Goal: Contribute content: Contribute content

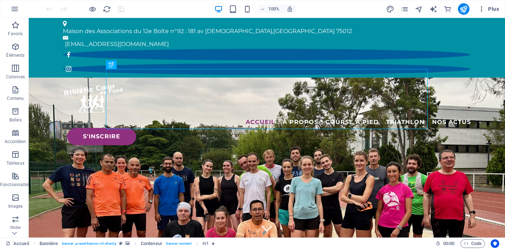
click at [494, 9] on span "Plus" at bounding box center [488, 8] width 21 height 7
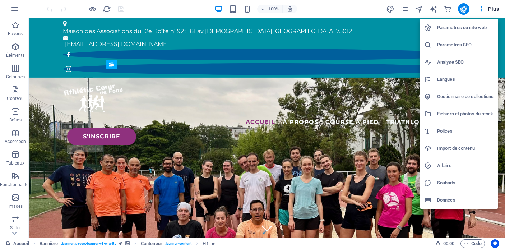
click at [463, 96] on h6 "Gestionnaire de collections" at bounding box center [465, 96] width 57 height 9
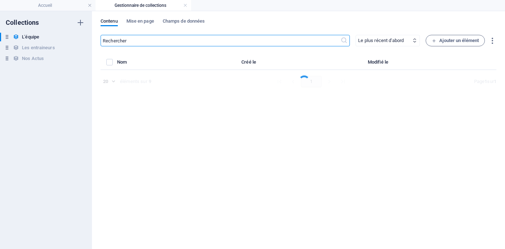
select select "[DOMAIN_NAME]_ASC"
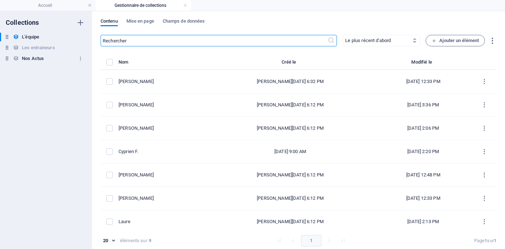
click at [25, 60] on h6 "Nos Actus" at bounding box center [33, 58] width 22 height 9
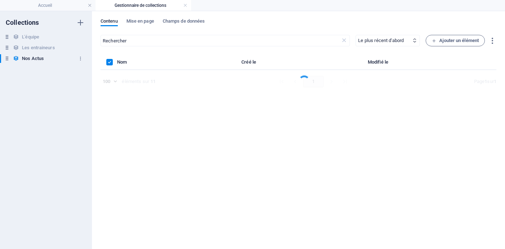
type input "cycle"
select select "columns.publishing_date_DESC"
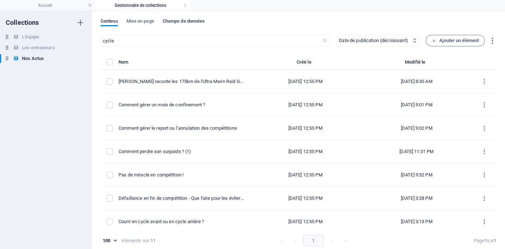
click at [193, 24] on span "Champs de données" at bounding box center [184, 22] width 42 height 10
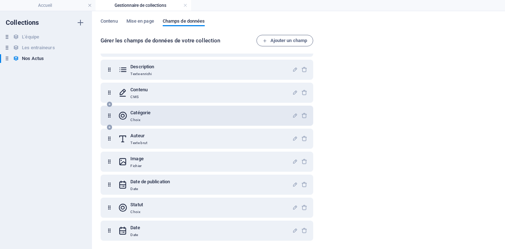
scroll to position [45, 0]
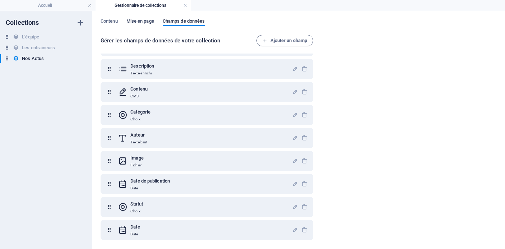
click at [140, 21] on span "Mise en page" at bounding box center [140, 22] width 28 height 10
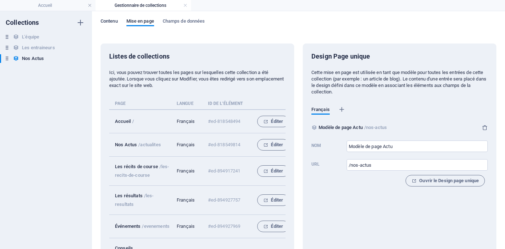
click at [108, 22] on span "Contenu" at bounding box center [109, 22] width 17 height 10
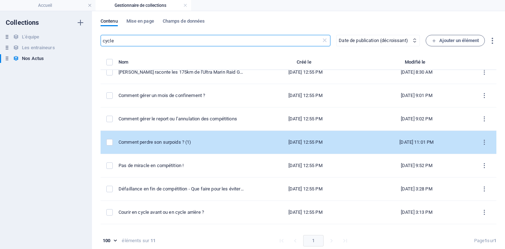
scroll to position [0, 0]
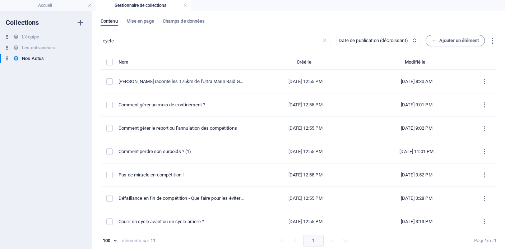
click at [302, 65] on th "Créé le" at bounding box center [305, 64] width 111 height 12
click at [398, 39] on select "Le plus récent d'abord Le plus ancien d'abord Dernière modification le Name (cr…" at bounding box center [378, 40] width 84 height 11
click at [336, 35] on select "Le plus récent d'abord Le plus ancien d'abord Dernière modification le Name (cr…" at bounding box center [378, 40] width 84 height 11
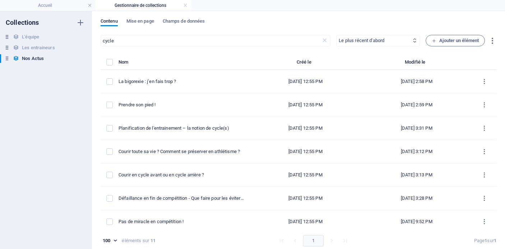
click at [366, 38] on select "Le plus récent d'abord Le plus ancien d'abord Dernière modification le Name (cr…" at bounding box center [378, 40] width 84 height 11
click at [336, 35] on select "Le plus récent d'abord Le plus ancien d'abord Dernière modification le Name (cr…" at bounding box center [378, 40] width 84 height 11
click at [383, 37] on select "Le plus récent d'abord Le plus ancien d'abord Dernière modification le Name (cr…" at bounding box center [378, 40] width 84 height 11
select select "columns.publishing_date_DESC"
click at [336, 35] on select "Le plus récent d'abord Le plus ancien d'abord Dernière modification le Name (cr…" at bounding box center [378, 40] width 84 height 11
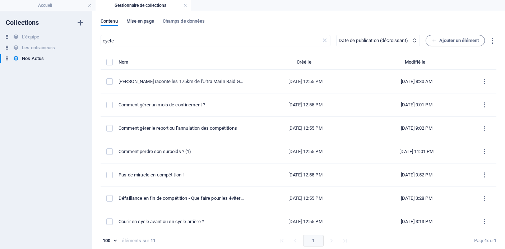
click at [144, 22] on span "Mise en page" at bounding box center [140, 22] width 28 height 10
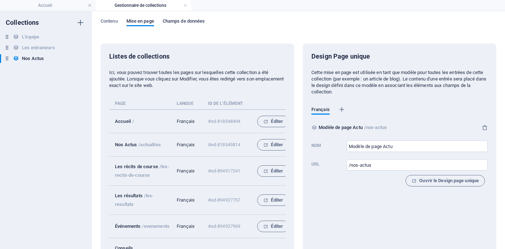
click at [191, 22] on span "Champs de données" at bounding box center [184, 22] width 42 height 10
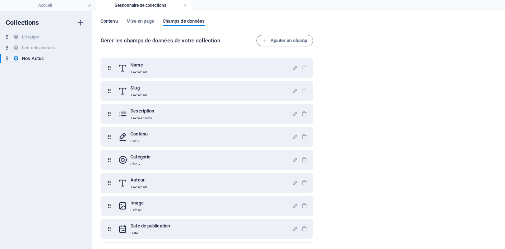
click at [110, 22] on span "Contenu" at bounding box center [109, 22] width 17 height 10
select select "columns.publishing_date_DESC"
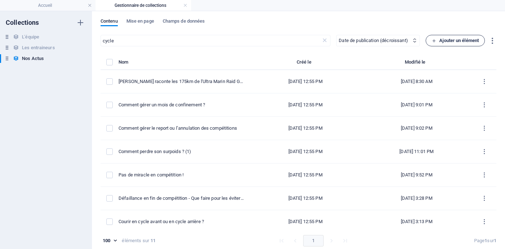
click at [470, 39] on span "Ajouter un élément" at bounding box center [455, 40] width 47 height 9
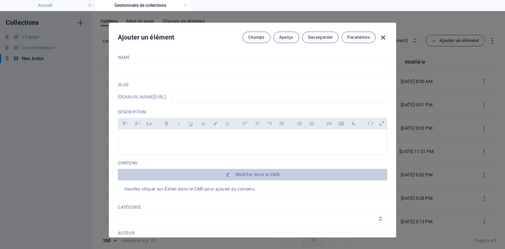
click at [383, 35] on icon "button" at bounding box center [383, 37] width 8 height 8
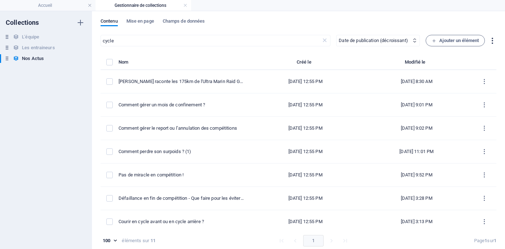
click at [491, 41] on icon "button" at bounding box center [492, 41] width 8 height 8
click at [484, 26] on div at bounding box center [252, 124] width 505 height 249
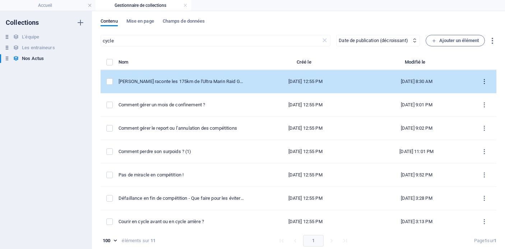
click at [483, 82] on icon "items list" at bounding box center [484, 81] width 7 height 7
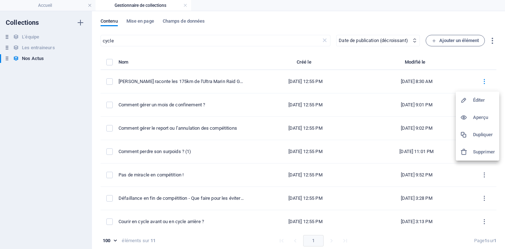
click at [481, 102] on h6 "Éditer" at bounding box center [484, 100] width 22 height 9
select select "Les récits de course"
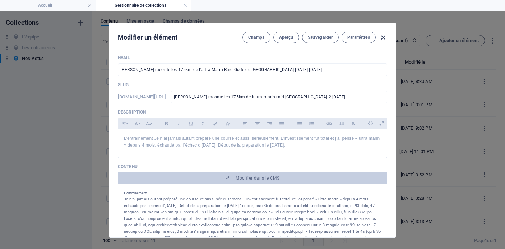
click at [384, 39] on icon "button" at bounding box center [383, 37] width 8 height 8
type input "[DATE]"
type input "eric-raconte-les-175km-de-lultra-marin-raid-golfe-du-morbihan-2-3-juillet-2021"
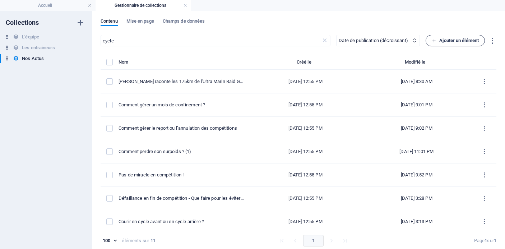
click at [458, 43] on span "Ajouter un élément" at bounding box center [455, 40] width 47 height 9
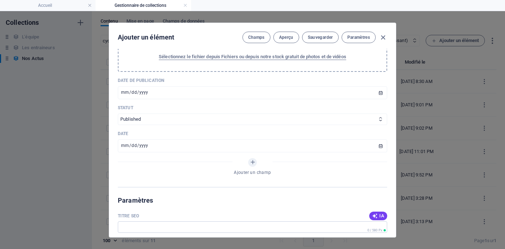
scroll to position [255, 0]
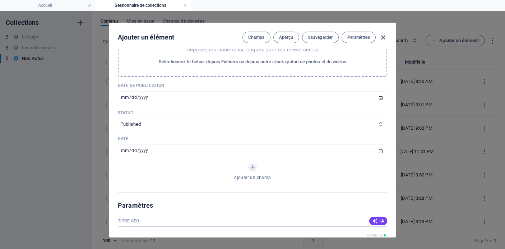
click at [383, 34] on icon "button" at bounding box center [383, 37] width 8 height 8
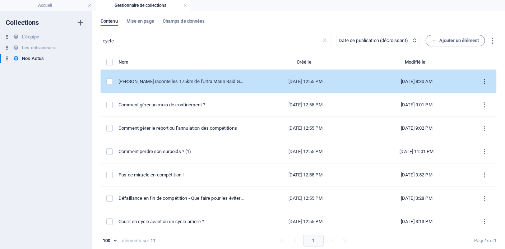
click at [482, 83] on icon "items list" at bounding box center [484, 81] width 7 height 7
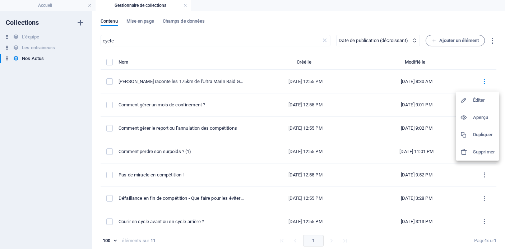
click at [349, 64] on div at bounding box center [252, 124] width 505 height 249
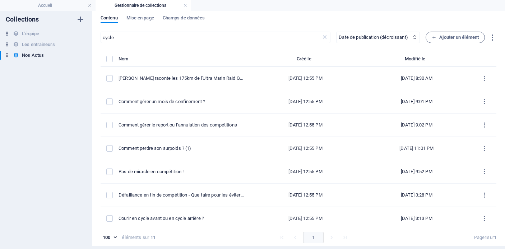
scroll to position [0, 0]
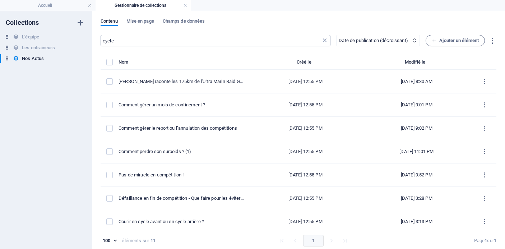
click at [323, 40] on icon at bounding box center [324, 40] width 7 height 7
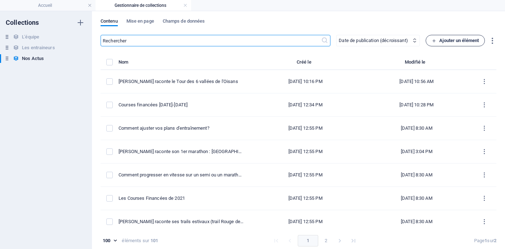
click at [446, 42] on span "Ajouter un élément" at bounding box center [455, 40] width 47 height 9
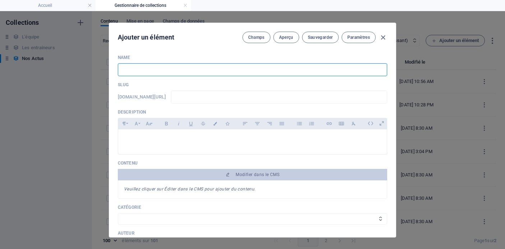
click at [250, 73] on input "text" at bounding box center [252, 69] width 269 height 13
type input "ST"
type input "st"
type input "STa"
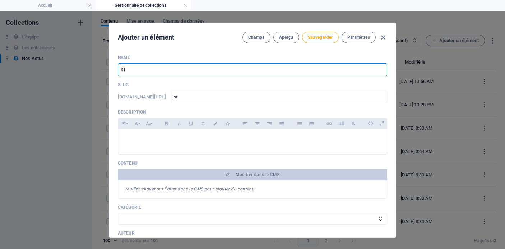
type input "sta"
type input "ST"
type input "st"
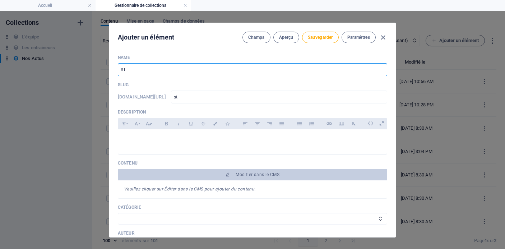
type input "S"
type input "s"
type input "St"
type input "st"
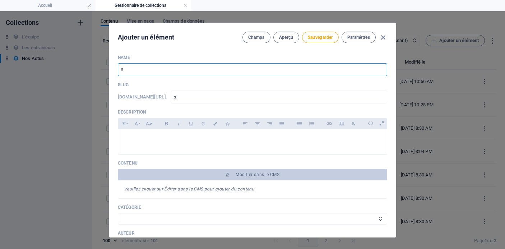
type input "st"
type input "Sta"
type input "sta"
type input "Stag"
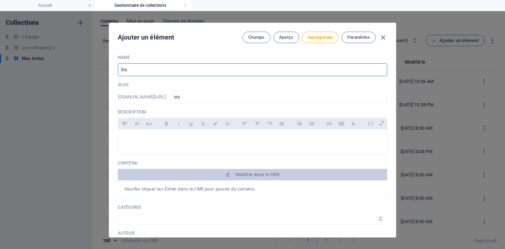
type input "stag"
type input "Stage"
type input "stage"
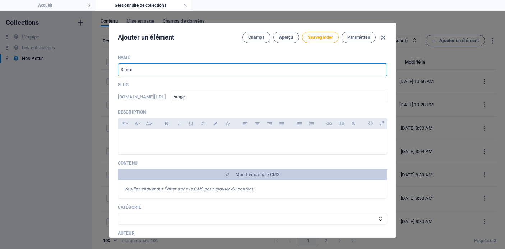
type input "Stag"
type input "stag"
type input "Sta"
type input "sta"
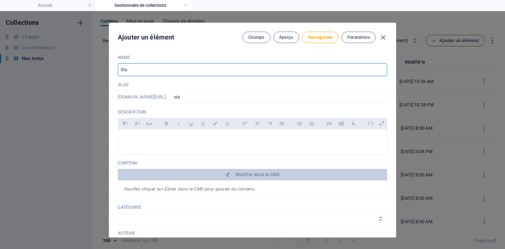
type input "sta"
type input "St"
type input "st"
type input "S"
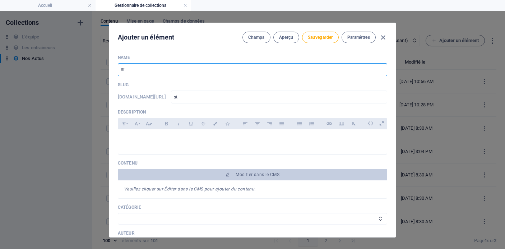
type input "s"
type input "W"
type input "w"
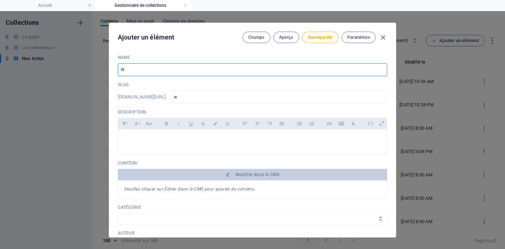
type input "We"
type input "we"
type input "Wee"
type input "wee"
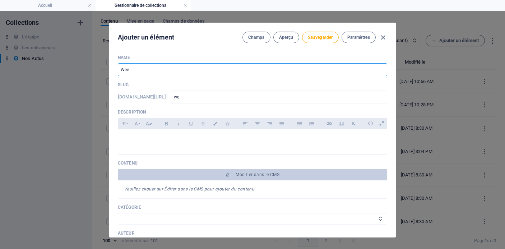
type input "wee"
type input "Week"
type input "week"
type input "Week-e"
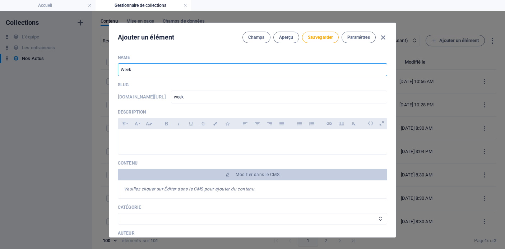
type input "week-e"
type input "Week-en"
type input "week-en"
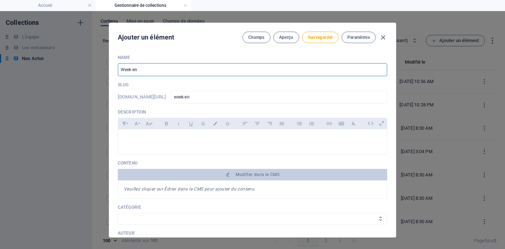
type input "Week-end"
type input "week-end"
type input "Week-end s"
type input "week-end-s"
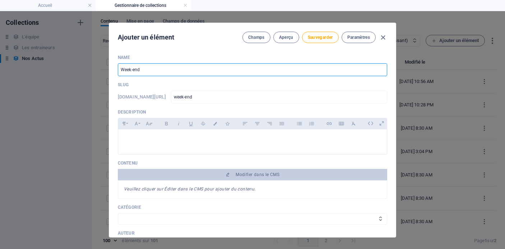
type input "week-end-s"
type input "Week-end sk"
type input "week-end-sk"
type input "Week-end ski"
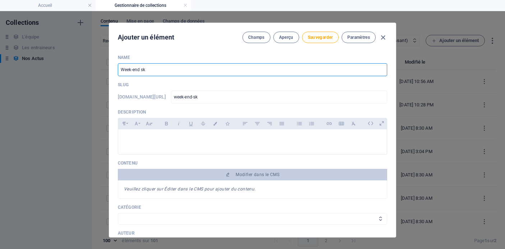
type input "week-end-ski"
type input "Week-end ski à"
type input "week-end-ski-a"
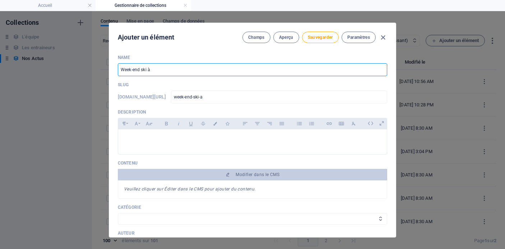
type input "Week-end ski à l"
type input "week-end-ski-a-l"
type input "Week-end ski à la"
type input "week-end-ski-a-la"
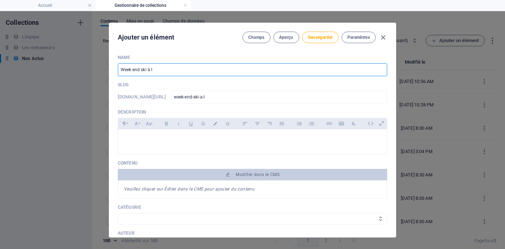
type input "week-end-ski-a-la"
type input "Week-end ski à la C"
type input "week-end-ski-a-la-c"
type input "Week-end ski à la Cl"
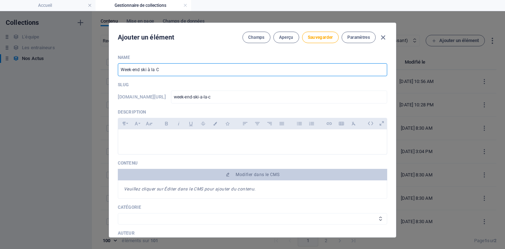
type input "week-end-ski-a-la-cl"
type input "Week-end ski à la Clu"
type input "week-end-ski-a-la-clu"
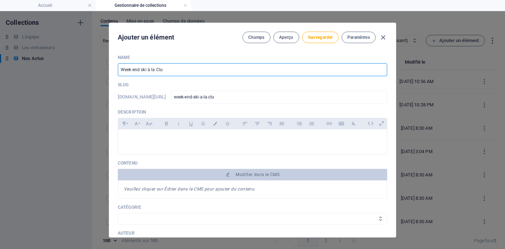
type input "Week-end ski à la Clus"
type input "week-end-ski-a-la-clus"
type input "Week-end ski à la Clusa"
type input "week-end-ski-a-la-clusa"
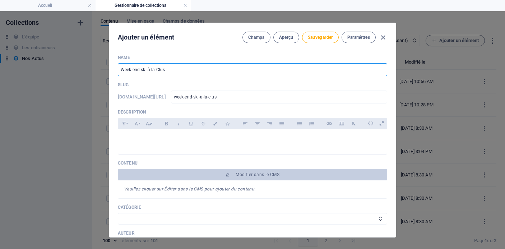
type input "week-end-ski-a-la-clusa"
type input "Week-end ski à la Clusaz"
type input "week-end-ski-a-la-clusaz"
type input "Week-end ski à la Clusaz - j"
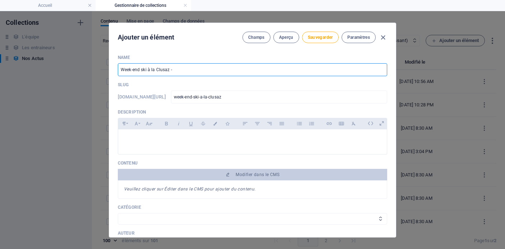
type input "week-end-ski-a-la-clusaz-j"
type input "Week-end ski à la Clusaz - ja"
type input "week-end-ski-a-la-clusaz-ja"
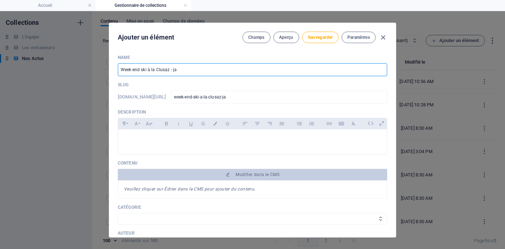
type input "Week-end ski à la Clusaz - jan"
type input "week-end-ski-a-la-clusaz-jan"
type input "Week-end ski à la Clusaz - janv"
type input "week-end-ski-a-la-clusaz-janv"
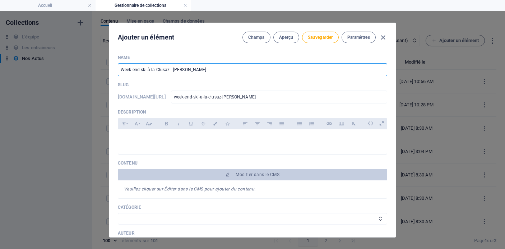
type input "week-end-ski-a-la-clusaz-janv"
type input "Week-end ski à la Clusaz - janvi"
type input "week-end-ski-a-la-clusaz-janvi"
type input "Week-end ski à la Clusaz - janvie"
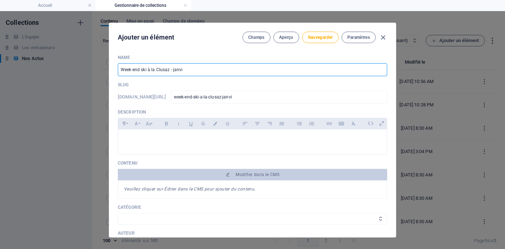
type input "week-end-ski-a-la-clusaz-janvie"
type input "Week-end ski à la Clusaz - janvier"
type input "week-end-ski-a-la-clusaz-janvier"
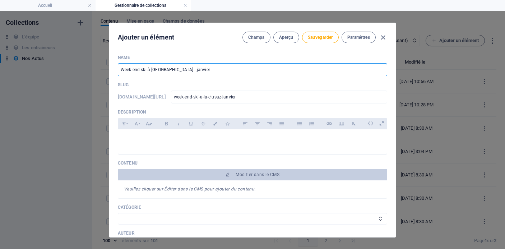
type input "Week-end ski à la Clusaz - janvier 2"
type input "week-end-ski-a-la-clusaz-janvier-2"
type input "Week-end ski à la Clusaz - janvier 2°2"
type input "week-end-ski-a-la-clusaz-janvier-2-2"
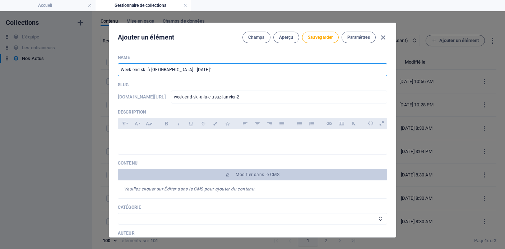
type input "week-end-ski-a-la-clusaz-janvier-2-2"
type input "Week-end ski à la Clusaz - janvier 2°25"
type input "week-end-ski-a-la-clusaz-janvier-2-25"
type input "Week-end ski à la Clusaz - janvier 2°2"
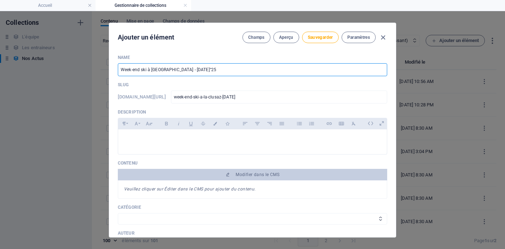
type input "week-end-ski-a-la-clusaz-janvier-2-2"
type input "Week-end ski à la Clusaz - janvier 2°"
type input "week-end-ski-a-la-clusaz-janvier-2"
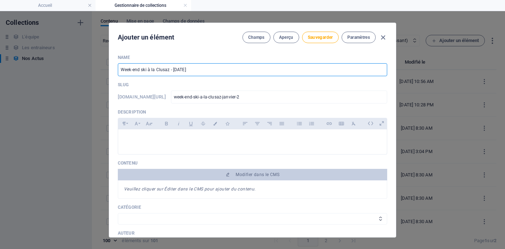
type input "Week-end ski à la Clusaz - janvier 20"
type input "week-end-ski-a-la-clusaz-janvier-20"
type input "Week-end ski à la Clusaz - janvier 202"
type input "week-end-ski-a-la-clusaz-janvier-202"
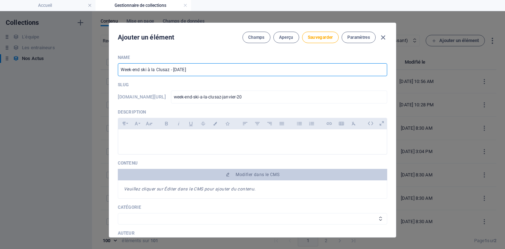
type input "week-end-ski-a-la-clusaz-janvier-202"
type input "Week-end ski à la Clusaz - janvier 2026"
type input "week-end-ski-a-la-clusaz-janvier-2026"
type input "Week-end ski à la Clusaz - janvier 202"
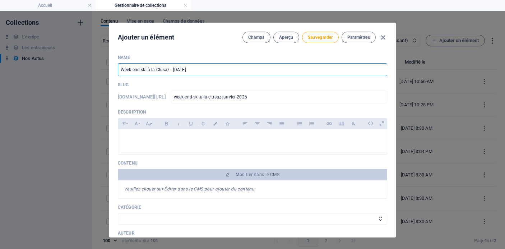
type input "week-end-ski-a-la-clusaz-janvier-202"
type input "Week-end ski à [GEOGRAPHIC_DATA] - [DATE]"
type input "week-end-ski-a-la-clusaz-janvier-2025"
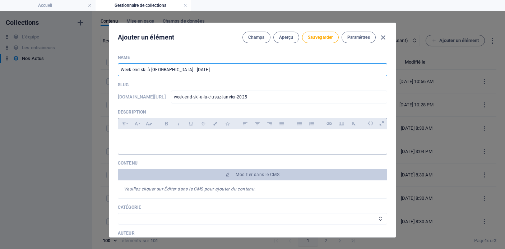
type input "Week-end ski à [GEOGRAPHIC_DATA] - [DATE]"
click at [231, 137] on p at bounding box center [252, 138] width 257 height 7
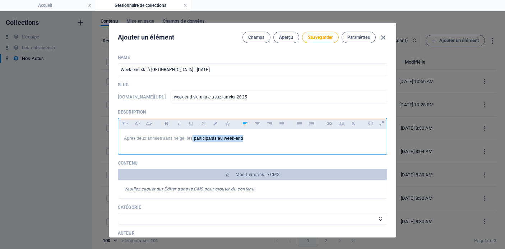
drag, startPoint x: 192, startPoint y: 139, endPoint x: 315, endPoint y: 139, distance: 122.5
click at [315, 139] on p "Après deux années sans neige, les participants au week-end" at bounding box center [252, 138] width 257 height 7
drag, startPoint x: 319, startPoint y: 139, endPoint x: 394, endPoint y: 139, distance: 74.7
click at [394, 139] on div "Name Week-end ski à la Clusaz - janvier 2025 ​ Slug www.example.com/nos-actus/ …" at bounding box center [252, 143] width 287 height 188
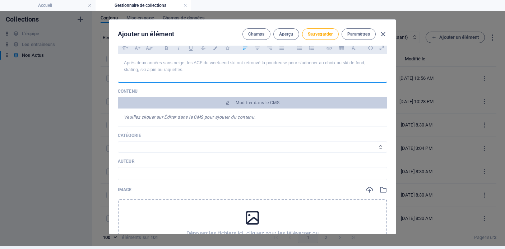
scroll to position [73, 0]
click at [271, 146] on select "Les résultats Les récits de course Événements Conseils sportifs" at bounding box center [252, 145] width 269 height 11
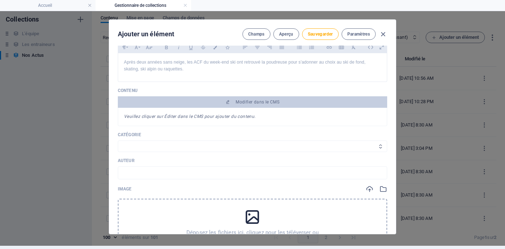
select select "Événements"
click at [118, 140] on select "Les résultats Les récits de course Événements Conseils sportifs" at bounding box center [252, 145] width 269 height 11
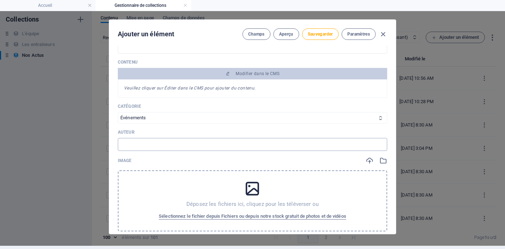
scroll to position [107, 0]
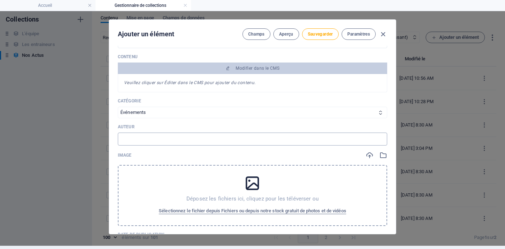
click at [249, 138] on input "text" at bounding box center [252, 139] width 269 height 13
type input "[PERSON_NAME]"
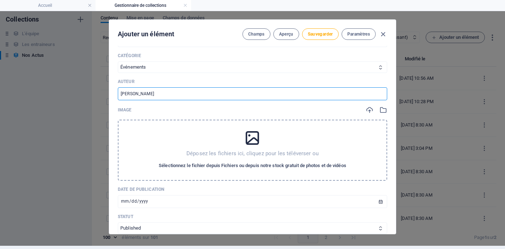
click at [278, 167] on span "Sélectionnez le fichier depuis Fichiers ou depuis notre stock gratuit de photos…" at bounding box center [252, 165] width 187 height 9
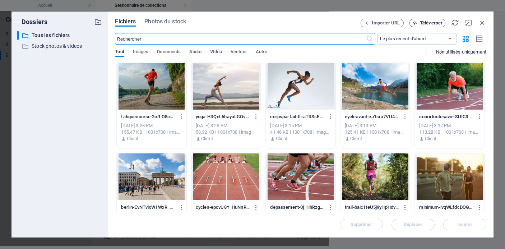
click at [426, 22] on span "Téléverser" at bounding box center [431, 23] width 23 height 4
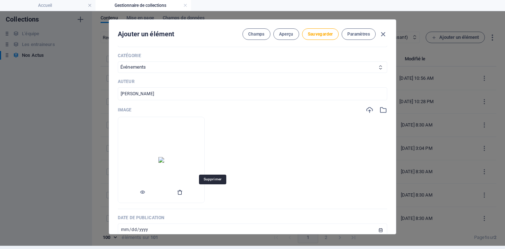
click at [183, 195] on button "button" at bounding box center [180, 192] width 6 height 22
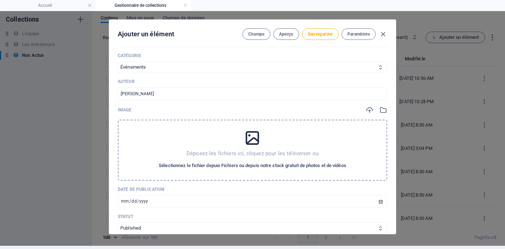
click at [207, 166] on span "Sélectionnez le fichier depuis Fichiers ou depuis notre stock gratuit de photos…" at bounding box center [252, 165] width 187 height 9
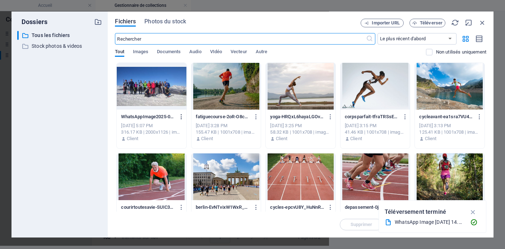
click at [181, 116] on icon "button" at bounding box center [181, 116] width 7 height 6
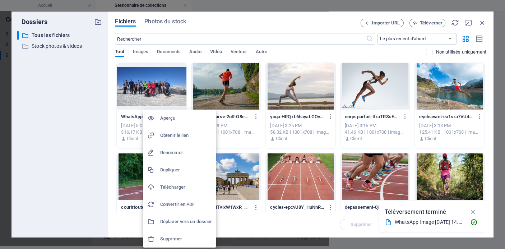
click at [184, 239] on h6 "Supprimer" at bounding box center [186, 239] width 52 height 9
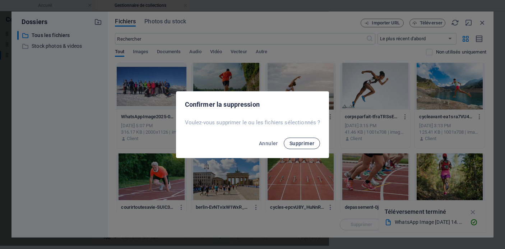
click at [306, 142] on span "Supprimer" at bounding box center [301, 143] width 25 height 6
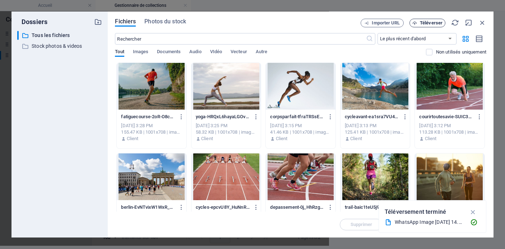
click at [438, 23] on span "Téléverser" at bounding box center [431, 23] width 23 height 4
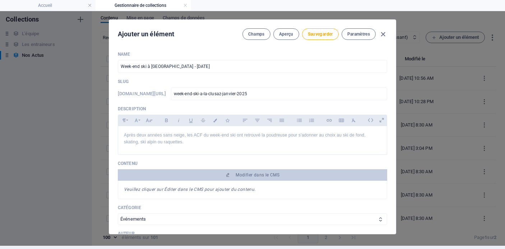
scroll to position [0, 0]
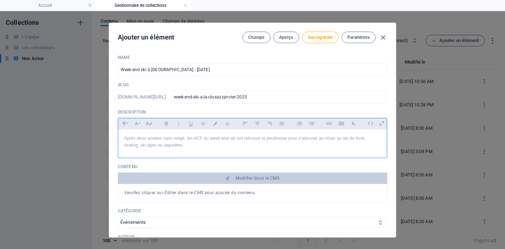
click at [287, 138] on p "Après deux années sans neige, les ACF du week-end ski ont retrouvé la poudreuse…" at bounding box center [252, 142] width 257 height 14
click at [358, 137] on p "Après deux années sans neige, les ACF du week-end ski ont retrouvé la poudreuse…" at bounding box center [252, 142] width 257 height 14
click at [217, 145] on p "Après deux années sans neige, les ACF du week-end ski ont retrouvé la poudreuse…" at bounding box center [252, 142] width 257 height 14
click at [314, 39] on span "Sauvegarder" at bounding box center [320, 37] width 25 height 6
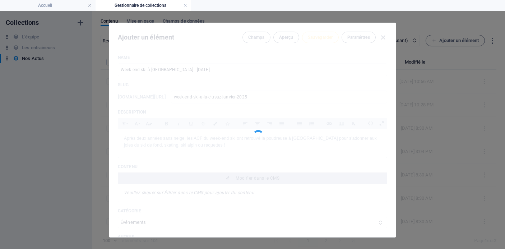
type input "week-end-ski-a-la-clusaz-janvier-2025"
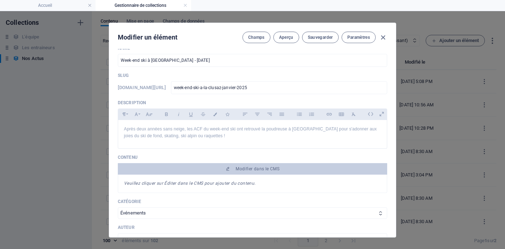
scroll to position [11, 0]
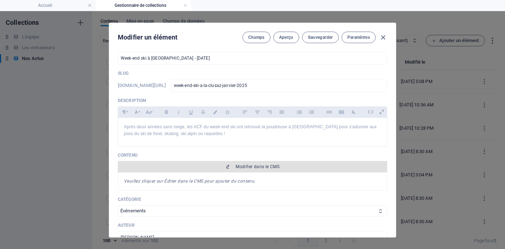
click at [254, 168] on span "Modifier dans le CMS" at bounding box center [258, 167] width 44 height 6
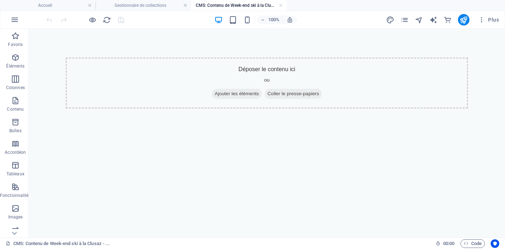
scroll to position [0, 0]
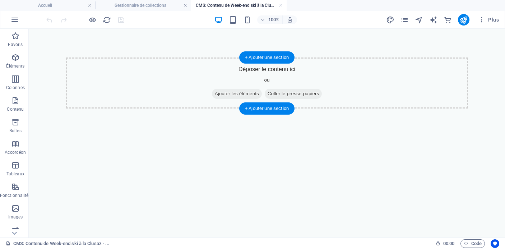
click at [246, 93] on span "Ajouter les éléments" at bounding box center [237, 94] width 50 height 10
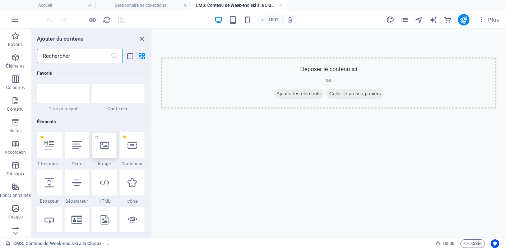
scroll to position [28, 0]
click at [148, 5] on h4 "Gestionnaire de collections" at bounding box center [144, 5] width 96 height 8
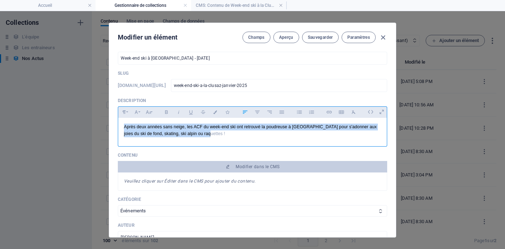
drag, startPoint x: 208, startPoint y: 134, endPoint x: 120, endPoint y: 124, distance: 88.2
click at [120, 124] on div "Après deux années sans neige, les ACF du week-end ski ont retrouvé la poudreuse…" at bounding box center [252, 130] width 269 height 25
copy p "Après deux années sans neige, les ACF du week-end ski ont retrouvé la poudreuse…"
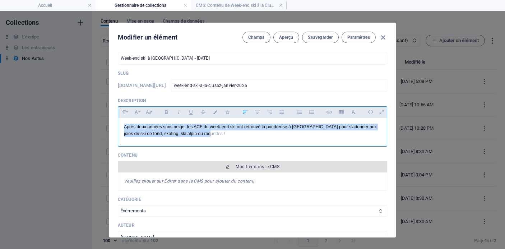
click at [244, 165] on span "Modifier dans le CMS" at bounding box center [258, 167] width 44 height 6
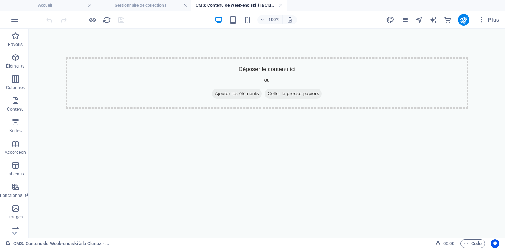
scroll to position [0, 0]
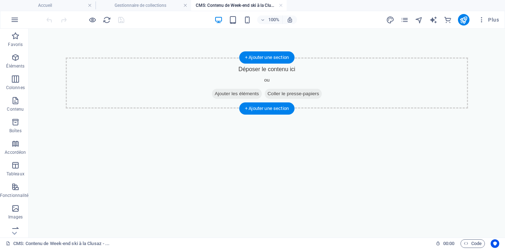
click at [224, 92] on span "Ajouter les éléments" at bounding box center [237, 94] width 50 height 10
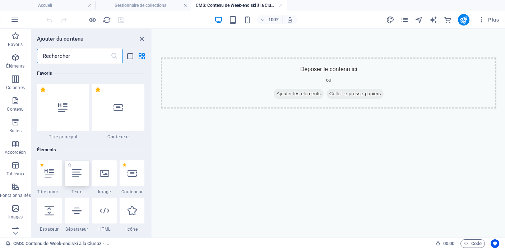
click at [75, 175] on icon at bounding box center [76, 172] width 9 height 9
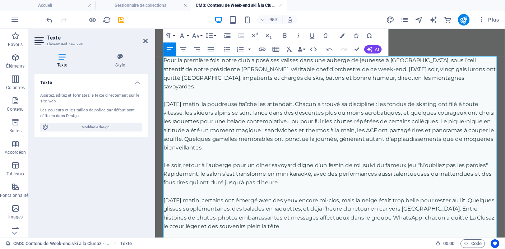
scroll to position [11791, 1]
click at [335, 123] on p "[DATE] matin, la poudreuse fraîche les attendait. Chacun a trouvé sa discipline…" at bounding box center [339, 130] width 351 height 55
click at [447, 48] on div "Pour la première fois, notre club a posé ses valises dans une auberge de jeunes…" at bounding box center [339, 163] width 368 height 269
click at [426, 103] on p "[DATE] matin, la poudreuse fraîche les attendait. Chacun a trouvé sa discipline…" at bounding box center [339, 130] width 351 height 55
click at [432, 94] on p at bounding box center [339, 98] width 351 height 9
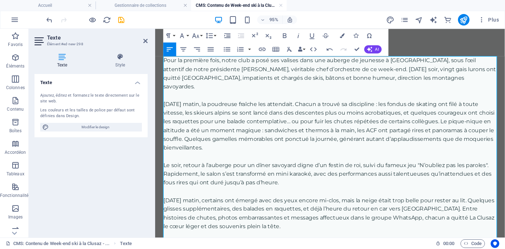
click at [209, 84] on p "Pour la première fois, notre club a posé ses valises dans une auberge de jeunes…" at bounding box center [339, 75] width 351 height 37
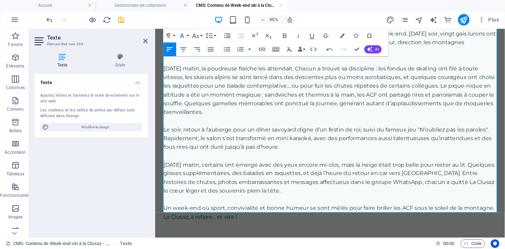
scroll to position [40, 0]
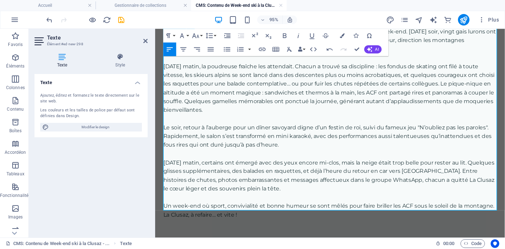
click at [348, 165] on p "Dimanche matin, certains ont émergé avec des yeux encore mi-clos, mais la neige…" at bounding box center [339, 183] width 351 height 37
click at [301, 165] on p "Dimanche matin, certains ont émergé avec des yeux encore mi-clos, mais la neige…" at bounding box center [339, 183] width 351 height 37
drag, startPoint x: 376, startPoint y: 159, endPoint x: 357, endPoint y: 159, distance: 19.0
click at [357, 165] on p "Dimanche matin, certains ont émergé avec des petits yeux encore mi-clos, mais l…" at bounding box center [339, 183] width 351 height 37
drag, startPoint x: 230, startPoint y: 179, endPoint x: 201, endPoint y: 179, distance: 28.7
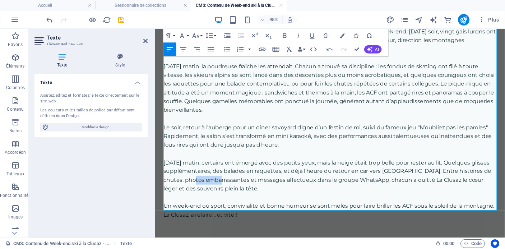
click at [201, 179] on p "Dimanche matin, certains ont émergé avec des petits yeux, mais la neige était t…" at bounding box center [339, 183] width 351 height 37
click at [325, 214] on p "Un week-end où sport, convivialité et bonne humeur se sont mêlés pour faire bri…" at bounding box center [339, 219] width 351 height 18
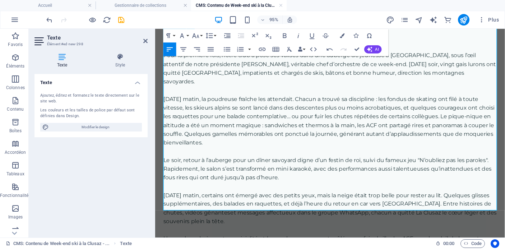
scroll to position [0, 0]
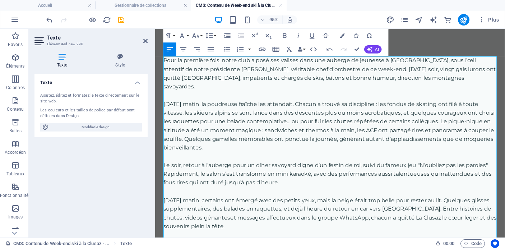
click at [429, 43] on div "Pour la première fois, notre club a posé ses valises dans une auberge de jeunes…" at bounding box center [339, 163] width 368 height 269
click at [387, 106] on p "[DATE] matin, la poudreuse fraîche les attendait. Chacun a trouvé sa discipline…" at bounding box center [339, 130] width 351 height 55
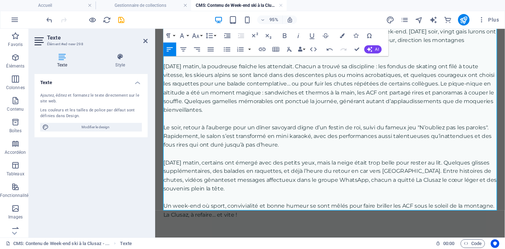
click at [352, 236] on div "Pour la première fois, notre club a posé ses valises dans une auberge de jeunes…" at bounding box center [339, 123] width 368 height 269
click at [339, 236] on div "Pour la première fois, notre club a posé ses valises dans une auberge de jeunes…" at bounding box center [339, 123] width 368 height 269
click at [144, 40] on icon at bounding box center [145, 41] width 4 height 6
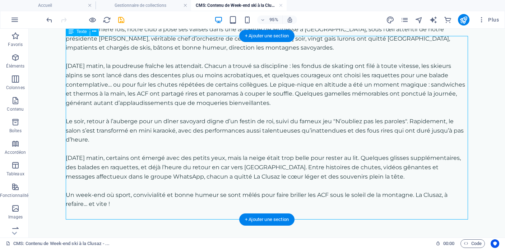
scroll to position [22, 0]
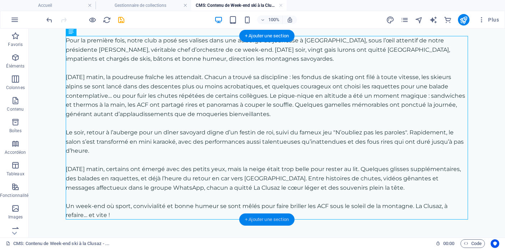
click at [269, 218] on div "+ Ajouter une section" at bounding box center [266, 219] width 55 height 12
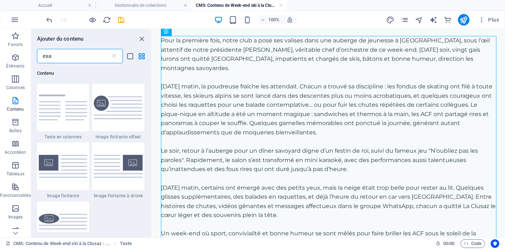
scroll to position [0, 0]
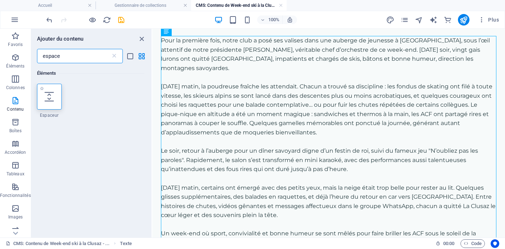
type input "espace"
click at [51, 97] on icon at bounding box center [49, 96] width 9 height 9
select select "px"
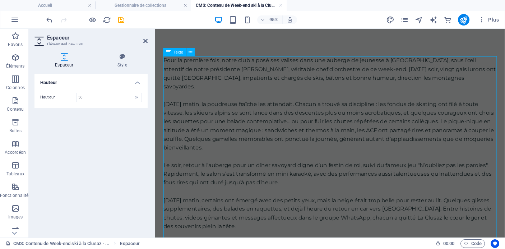
scroll to position [58, 0]
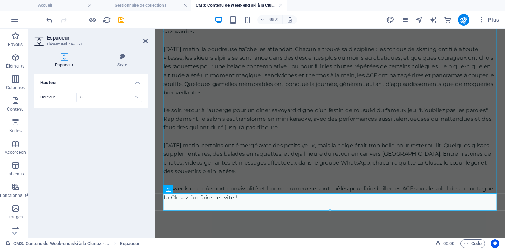
click at [276, 232] on div "Pour la première fois, notre club a posé ses valises dans une auberge de jeunes…" at bounding box center [339, 114] width 368 height 287
click at [146, 40] on icon at bounding box center [145, 41] width 4 height 6
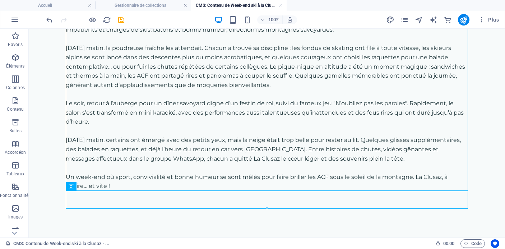
click at [266, 208] on div at bounding box center [267, 208] width 402 height 3
click at [266, 218] on div "Pour la première fois, notre club a posé ses valises dans une auberge de jeunes…" at bounding box center [267, 107] width 420 height 259
click at [268, 207] on div at bounding box center [267, 208] width 402 height 3
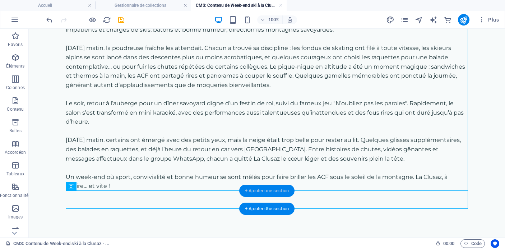
click at [266, 191] on div "+ Ajouter une section" at bounding box center [266, 191] width 55 height 12
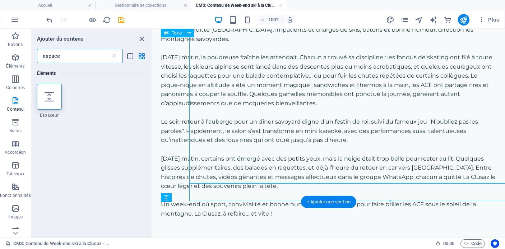
scroll to position [58, 0]
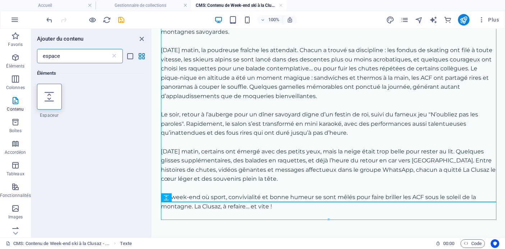
click at [322, 220] on div at bounding box center [328, 219] width 335 height 3
click at [329, 218] on div at bounding box center [328, 219] width 335 height 3
click at [116, 53] on icon at bounding box center [114, 55] width 7 height 7
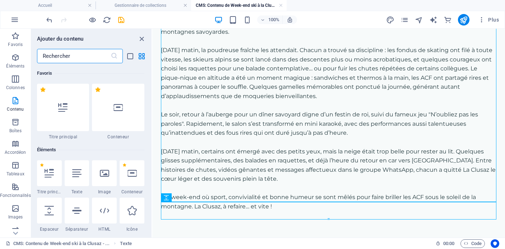
click at [311, 218] on div at bounding box center [328, 219] width 335 height 3
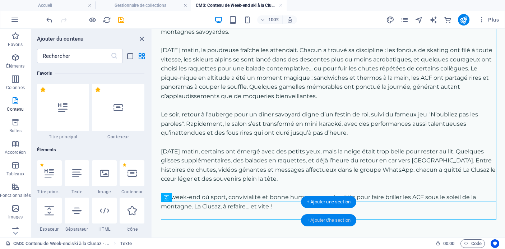
click at [311, 216] on div "+ Ajouter une section" at bounding box center [328, 220] width 55 height 12
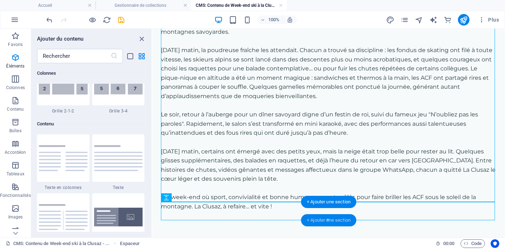
scroll to position [1257, 0]
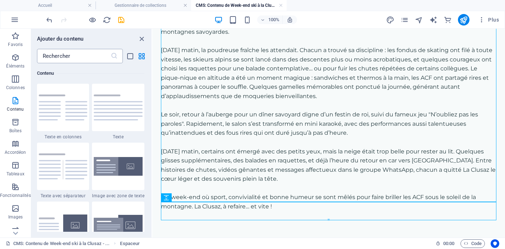
click at [87, 55] on input "text" at bounding box center [74, 56] width 74 height 14
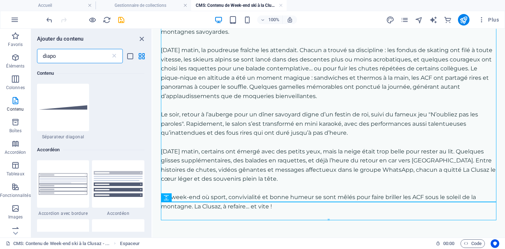
scroll to position [0, 0]
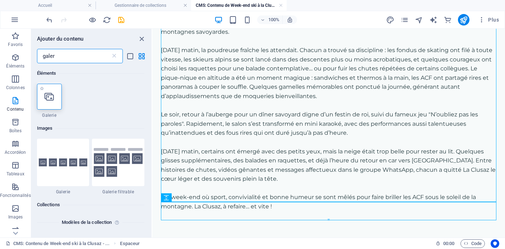
type input "galer"
click at [52, 97] on icon at bounding box center [49, 96] width 9 height 9
select select "4"
select select "%"
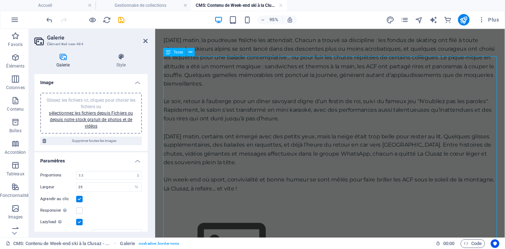
scroll to position [139, 0]
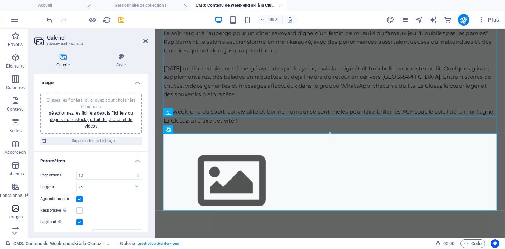
click at [16, 210] on icon "button" at bounding box center [15, 208] width 9 height 9
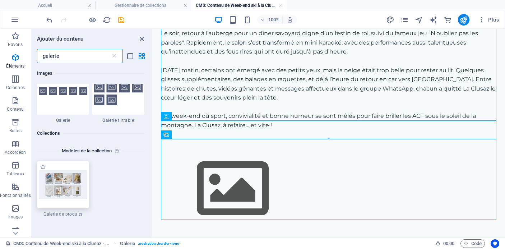
scroll to position [0, 0]
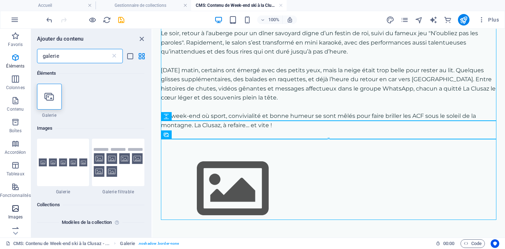
type input "galerie"
click at [16, 215] on p "Images" at bounding box center [15, 217] width 15 height 6
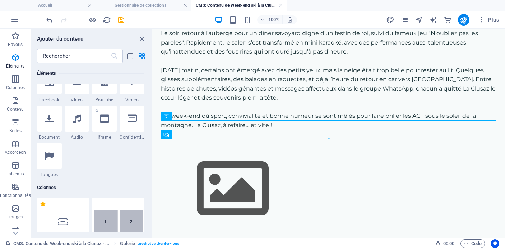
scroll to position [246, 0]
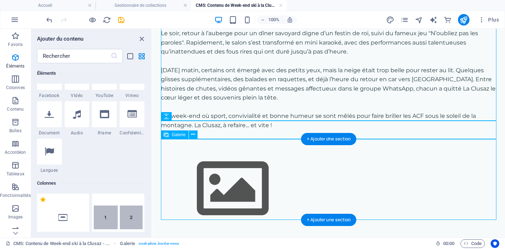
click at [235, 174] on img at bounding box center [233, 188] width 144 height 81
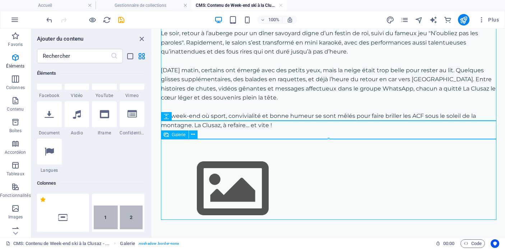
click at [173, 137] on div "Galerie" at bounding box center [175, 134] width 28 height 9
click at [176, 134] on span "Galerie" at bounding box center [179, 135] width 14 height 4
select select "4"
select select "%"
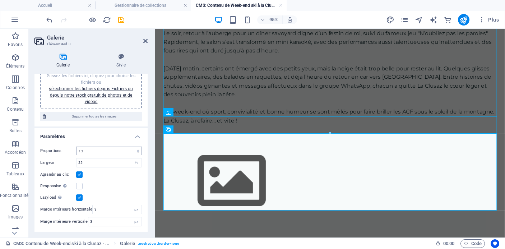
scroll to position [0, 0]
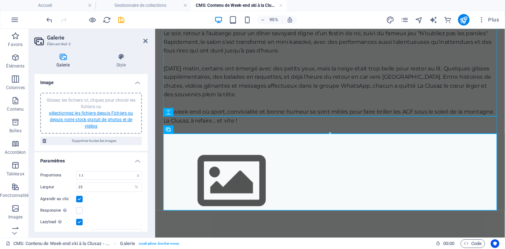
click at [90, 113] on link "sélectionnez les fichiers depuis Fichiers ou depuis notre stock gratuit de phot…" at bounding box center [91, 120] width 84 height 18
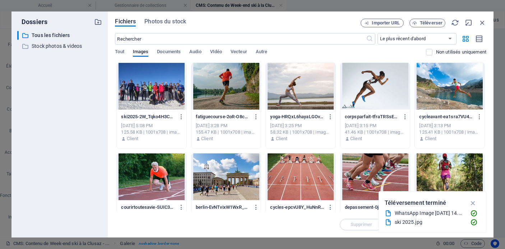
click at [234, 88] on div at bounding box center [226, 86] width 70 height 47
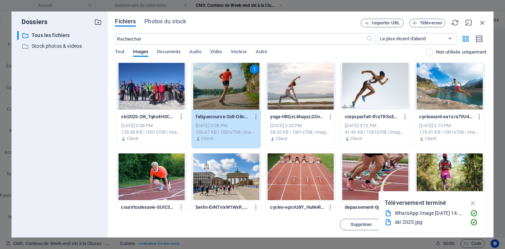
click at [155, 90] on div at bounding box center [152, 86] width 70 height 47
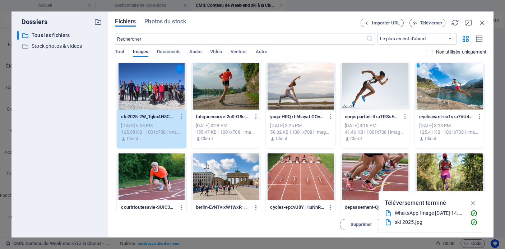
click at [217, 94] on div at bounding box center [226, 86] width 70 height 47
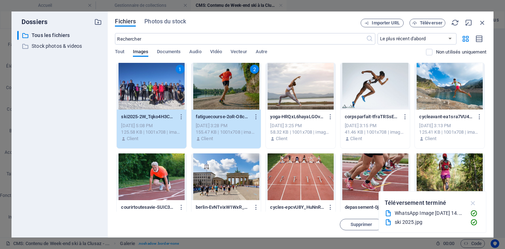
click at [473, 200] on icon "button" at bounding box center [473, 203] width 8 height 8
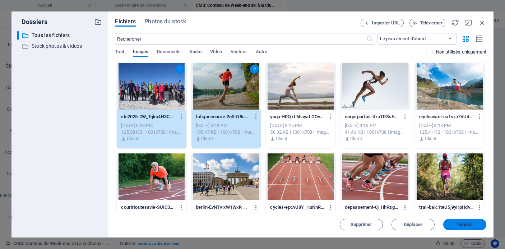
click at [464, 224] on span "Insérer" at bounding box center [464, 224] width 15 height 4
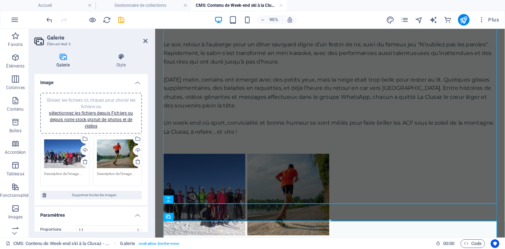
scroll to position [144, 0]
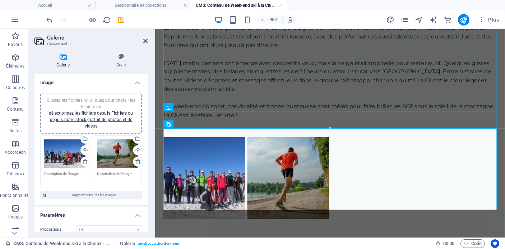
click at [135, 163] on icon at bounding box center [138, 162] width 6 height 6
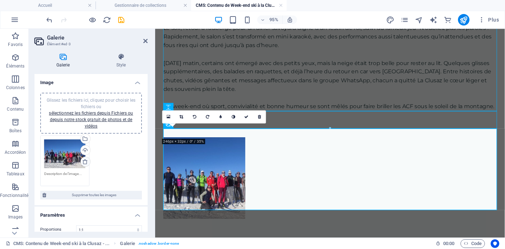
click at [84, 163] on icon at bounding box center [85, 162] width 6 height 6
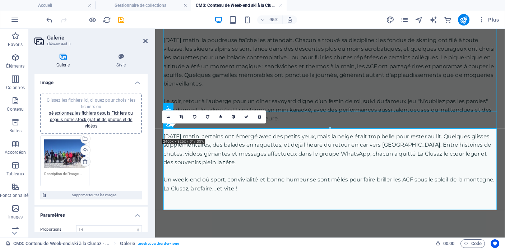
scroll to position [58, 0]
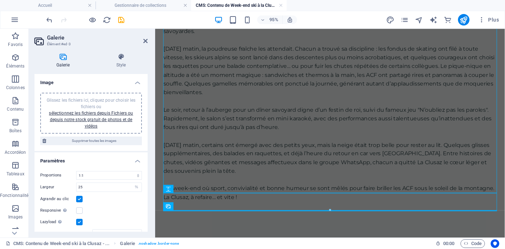
click at [102, 116] on div "Glissez les fichiers ici, cliquez pour choisir les fichiers ou sélectionnez les…" at bounding box center [91, 113] width 93 height 32
click at [16, 208] on icon "button" at bounding box center [15, 208] width 9 height 9
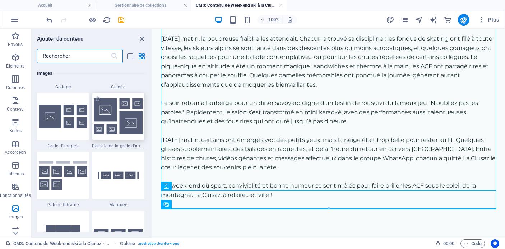
scroll to position [3744, 0]
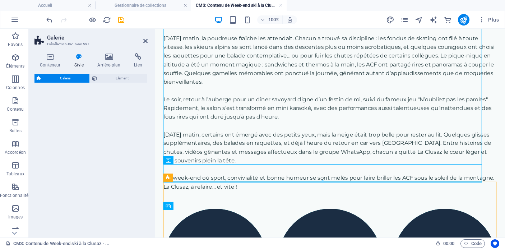
select select "rem"
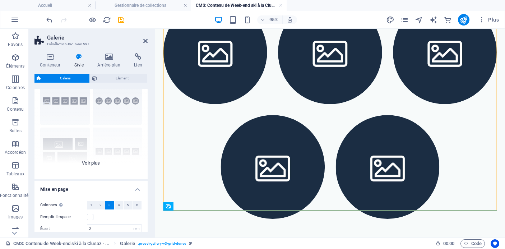
scroll to position [34, 0]
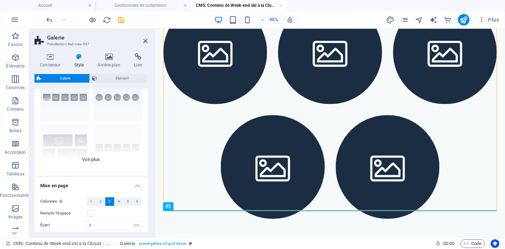
click at [90, 159] on div "Légendes Rond Collage Par défaut Grille Grille déplacée" at bounding box center [90, 122] width 113 height 108
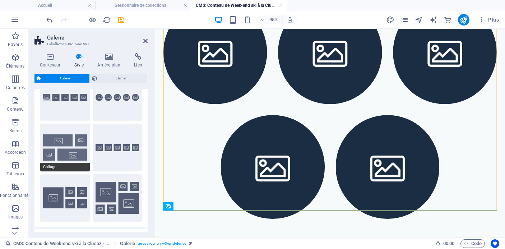
click at [65, 148] on button "Collage" at bounding box center [65, 147] width 50 height 47
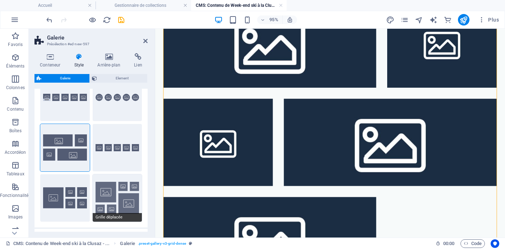
click at [122, 198] on button "Grille déplacée" at bounding box center [118, 197] width 50 height 47
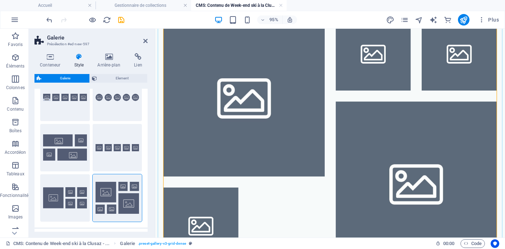
scroll to position [278, 0]
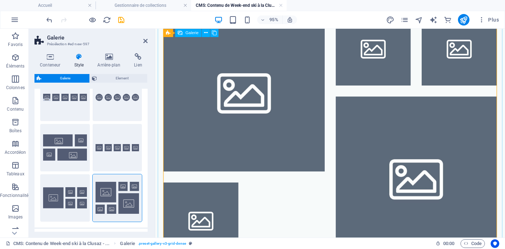
click at [224, 111] on li at bounding box center [249, 94] width 170 height 170
select select "4"
select select "px"
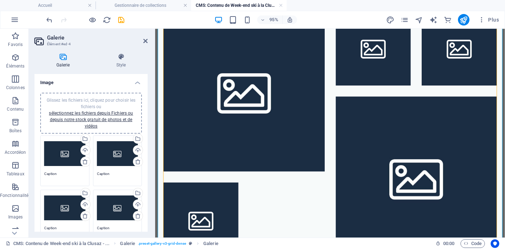
click at [70, 157] on div "Glissez les fichiers ici, cliquez pour choisir les fichiers ou sélectionnez les…" at bounding box center [64, 153] width 41 height 29
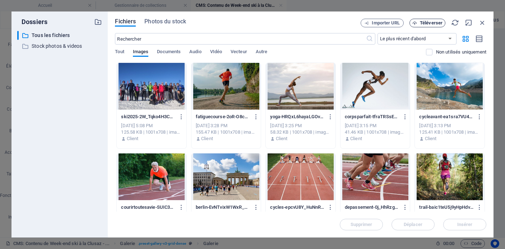
click at [431, 24] on span "Téléverser" at bounding box center [431, 23] width 23 height 4
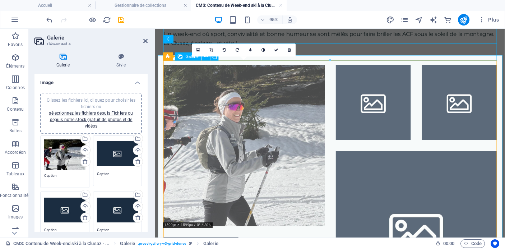
scroll to position [236, 0]
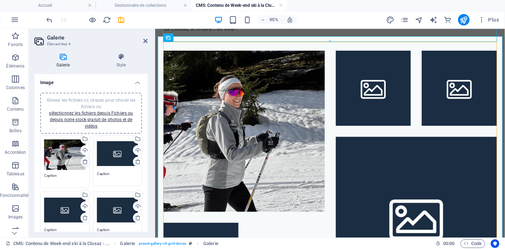
click at [83, 162] on icon at bounding box center [85, 162] width 6 height 6
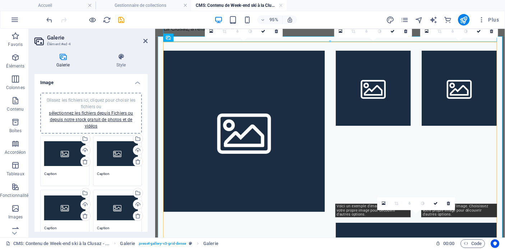
click at [67, 158] on div "Glissez les fichiers ici, cliquez pour choisir les fichiers ou sélectionnez les…" at bounding box center [64, 153] width 41 height 29
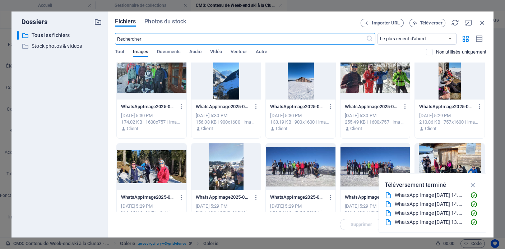
scroll to position [0, 0]
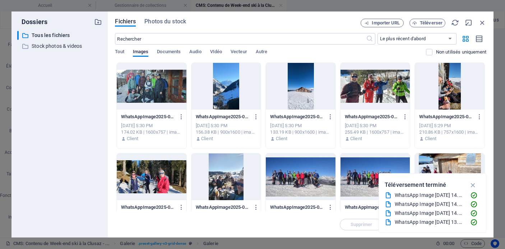
click at [163, 94] on div at bounding box center [152, 86] width 70 height 47
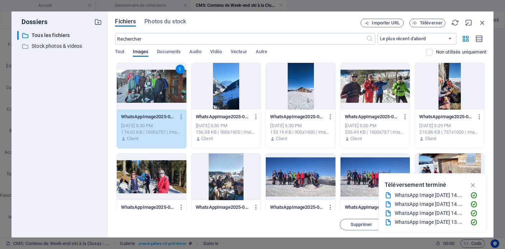
click at [163, 94] on div "1" at bounding box center [152, 86] width 70 height 47
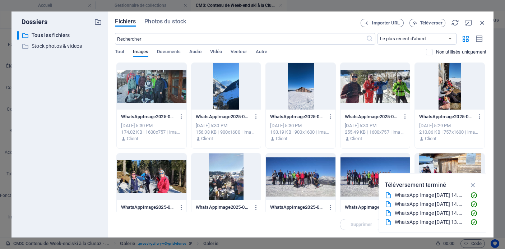
click at [163, 94] on div at bounding box center [152, 86] width 70 height 47
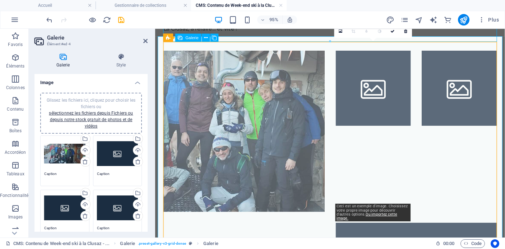
click at [373, 82] on li at bounding box center [384, 137] width 79 height 170
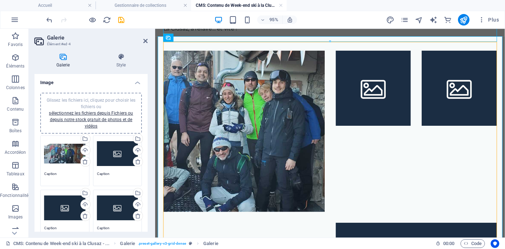
click at [115, 154] on div "Glissez les fichiers ici, cliquez pour choisir les fichiers ou sélectionnez les…" at bounding box center [117, 153] width 41 height 29
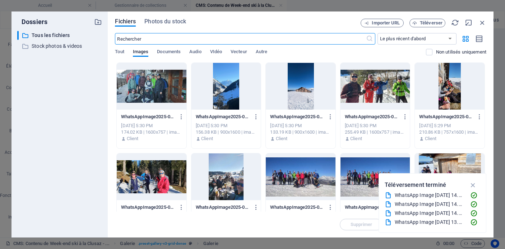
click at [382, 87] on div at bounding box center [375, 86] width 70 height 47
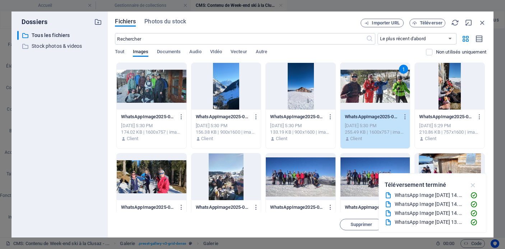
click at [475, 184] on icon "button" at bounding box center [473, 185] width 8 height 8
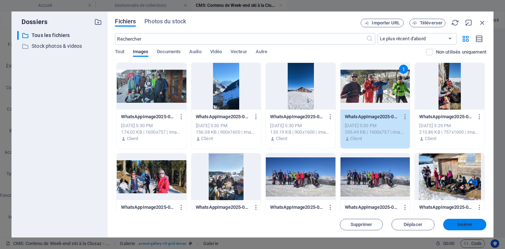
click at [471, 225] on span "Insérer" at bounding box center [464, 224] width 15 height 4
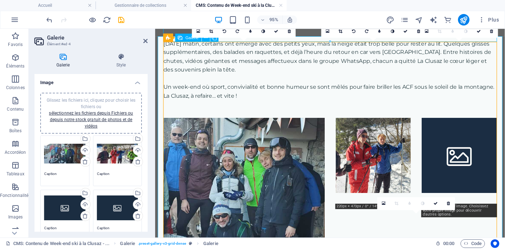
scroll to position [236, 0]
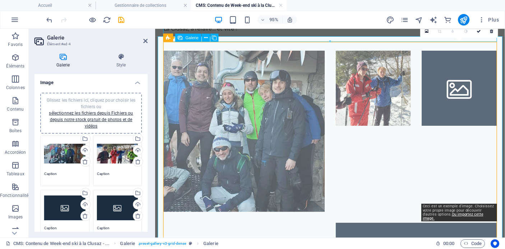
click at [465, 93] on li at bounding box center [475, 137] width 79 height 170
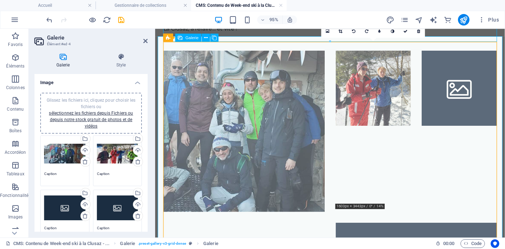
click at [381, 97] on li at bounding box center [384, 137] width 79 height 170
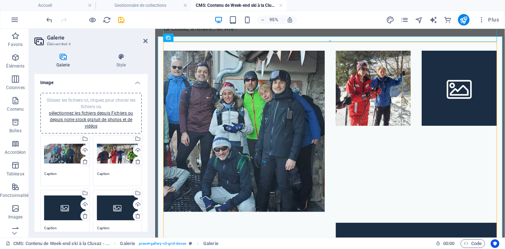
click at [121, 156] on div "Glissez les fichiers ici, cliquez pour choisir les fichiers ou sélectionnez les…" at bounding box center [117, 153] width 41 height 29
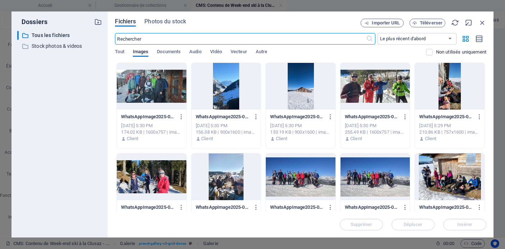
scroll to position [165, 0]
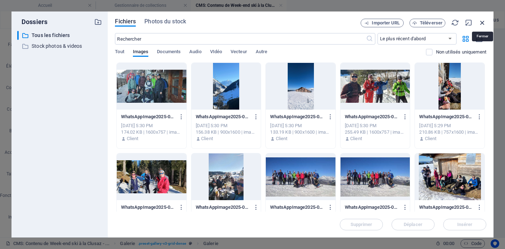
click at [483, 23] on icon "button" at bounding box center [482, 23] width 8 height 8
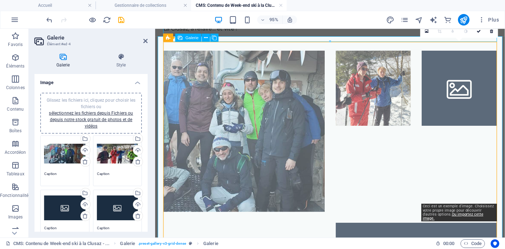
click at [469, 83] on li at bounding box center [475, 137] width 79 height 170
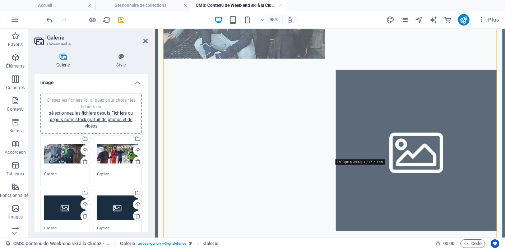
scroll to position [409, 0]
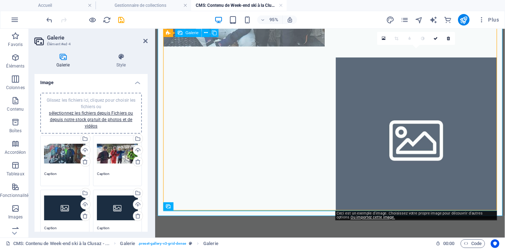
click at [408, 158] on li at bounding box center [430, 144] width 170 height 170
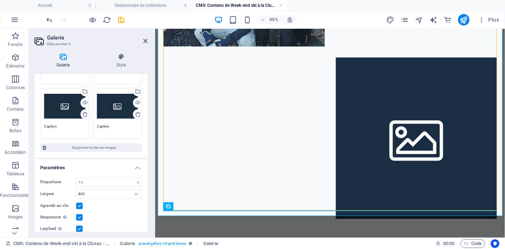
scroll to position [76, 0]
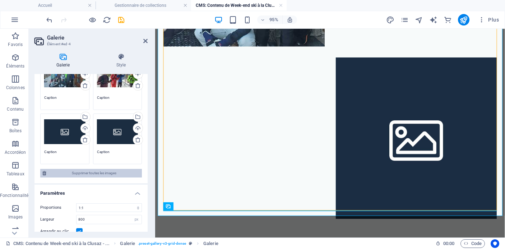
click at [98, 171] on span "Supprimer toutes les images" at bounding box center [93, 173] width 91 height 9
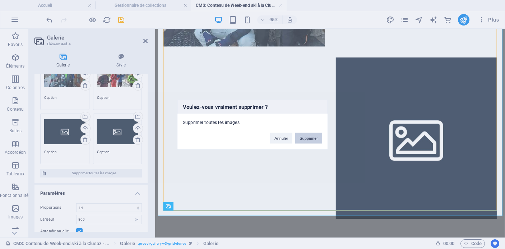
click at [306, 137] on button "Supprimer" at bounding box center [308, 138] width 27 height 11
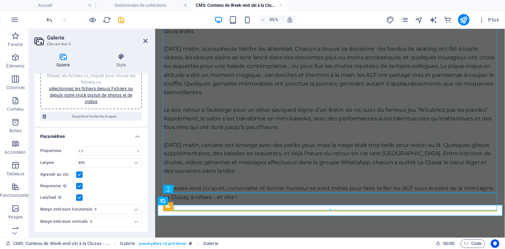
scroll to position [0, 0]
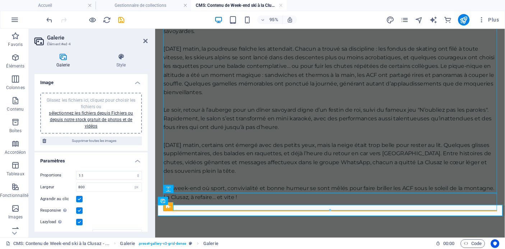
click at [66, 59] on icon at bounding box center [62, 56] width 57 height 7
click at [170, 208] on icon at bounding box center [168, 206] width 4 height 8
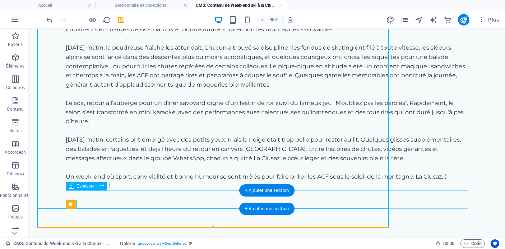
scroll to position [51, 0]
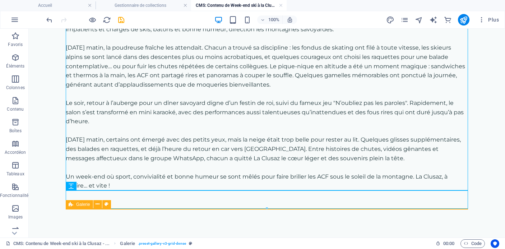
click at [71, 205] on icon at bounding box center [71, 204] width 5 height 9
click at [74, 205] on div "Galerie" at bounding box center [79, 204] width 27 height 9
select select "rem"
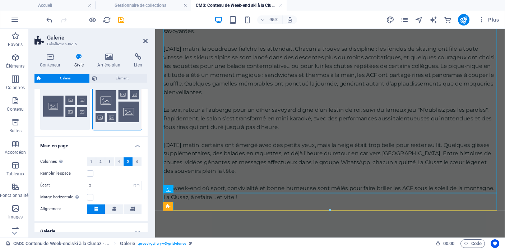
scroll to position [126, 0]
click at [116, 162] on button "4" at bounding box center [119, 161] width 9 height 9
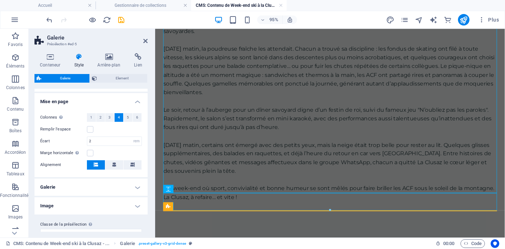
scroll to position [179, 0]
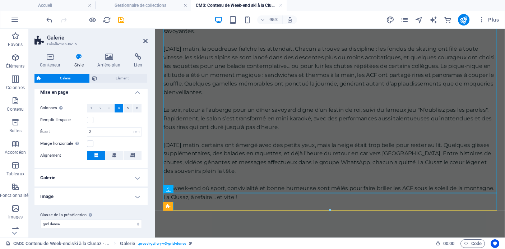
click at [102, 176] on h4 "Galerie" at bounding box center [90, 177] width 113 height 17
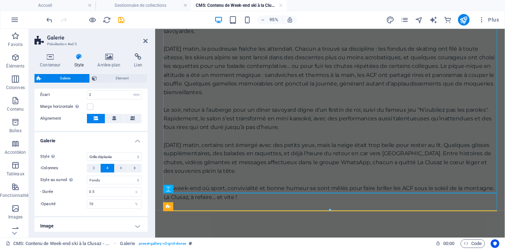
scroll to position [217, 0]
click at [120, 153] on select "Par défaut Grille Grille inversée Grille déplacée Collage" at bounding box center [114, 155] width 55 height 9
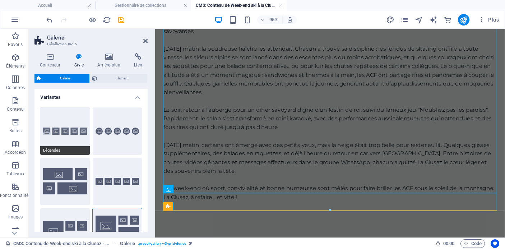
click at [73, 142] on button "Légendes" at bounding box center [65, 130] width 50 height 47
select select "default"
select select "captions"
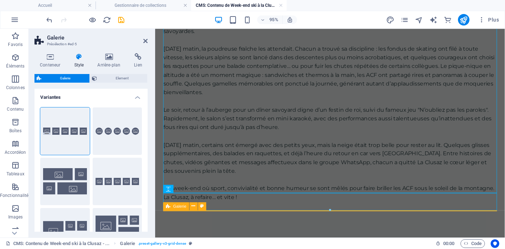
click at [172, 211] on div "Galerie Présélection #ed-5 Conteneur Style Arrière-plan Lien Taille Hauteur Par…" at bounding box center [267, 133] width 476 height 209
click at [166, 207] on icon at bounding box center [168, 206] width 5 height 8
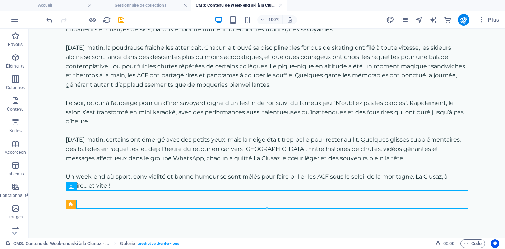
click at [75, 207] on div at bounding box center [267, 208] width 402 height 3
click at [73, 205] on icon at bounding box center [71, 204] width 5 height 9
click at [80, 204] on span "Galerie" at bounding box center [83, 204] width 14 height 4
select select "rem"
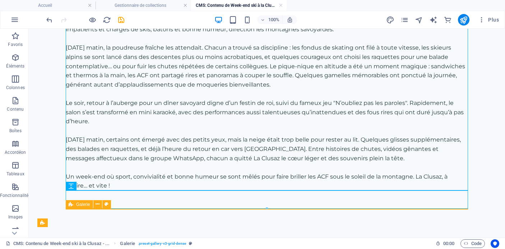
select select "captions"
select select "rem"
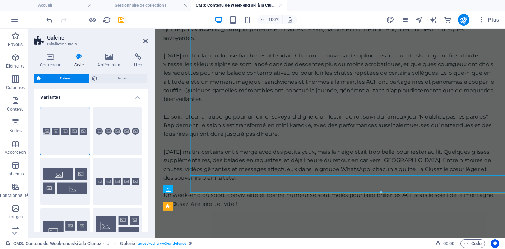
scroll to position [58, 0]
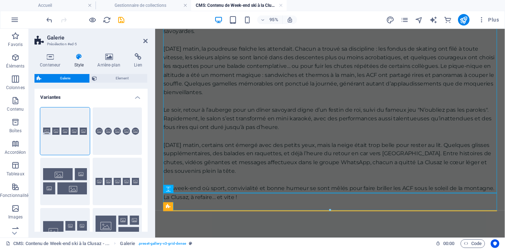
click at [201, 209] on div "Galerie Présélection #ed-5 Conteneur Style Arrière-plan Lien Taille Hauteur Par…" at bounding box center [267, 133] width 476 height 209
click at [116, 136] on button "Rond" at bounding box center [118, 130] width 50 height 47
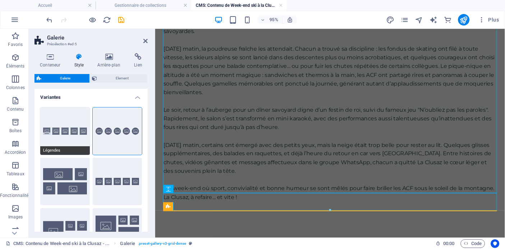
click at [72, 130] on button "Légendes" at bounding box center [65, 130] width 50 height 47
select select "captions"
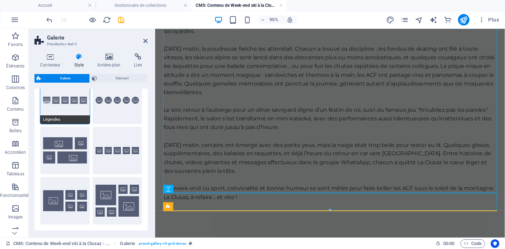
scroll to position [28, 0]
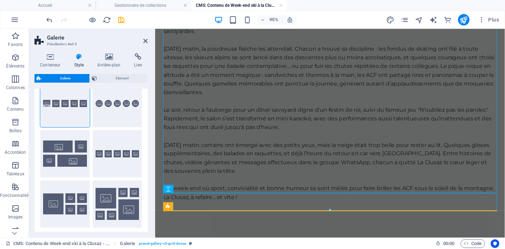
click at [280, 232] on div "Pour la première fois, notre club a posé ses valises dans une auberge de jeunes…" at bounding box center [339, 114] width 368 height 287
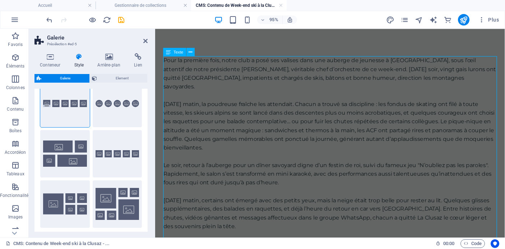
scroll to position [58, 0]
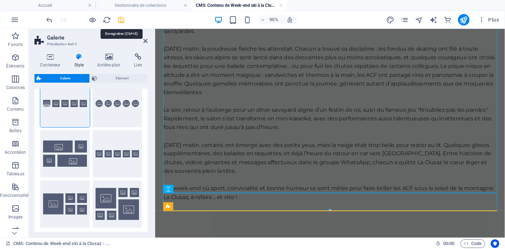
click at [121, 20] on icon "save" at bounding box center [121, 20] width 8 height 8
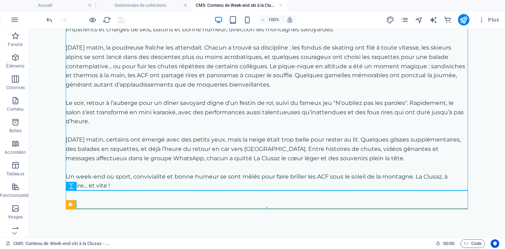
click at [268, 208] on div at bounding box center [267, 208] width 402 height 3
click at [72, 205] on icon at bounding box center [71, 204] width 5 height 9
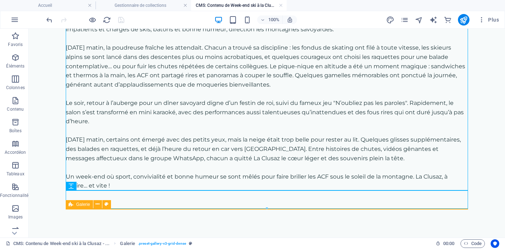
select select "rem"
select select "captions"
select select "rem"
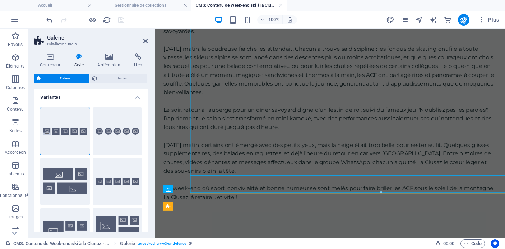
click at [72, 205] on div "Légendes Rond Collage Par défaut Grille Grille déplacée" at bounding box center [90, 181] width 113 height 159
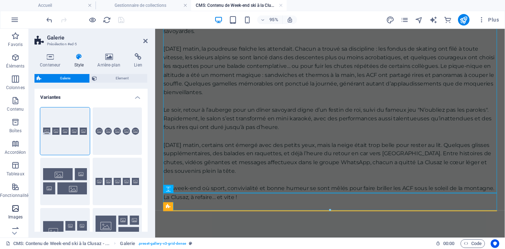
click at [18, 207] on icon "button" at bounding box center [15, 208] width 9 height 9
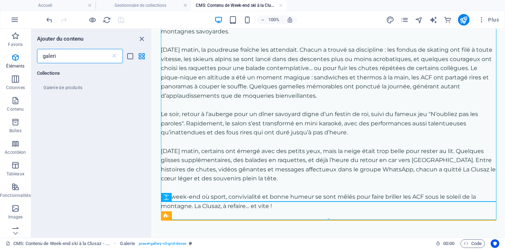
scroll to position [0, 0]
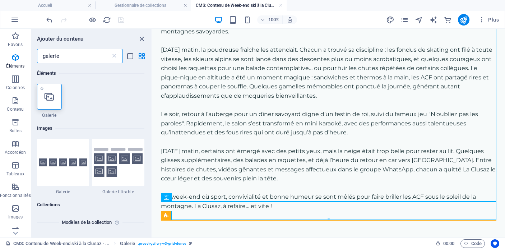
type input "galerie"
click at [50, 98] on icon at bounding box center [49, 96] width 9 height 9
select select "4"
select select "%"
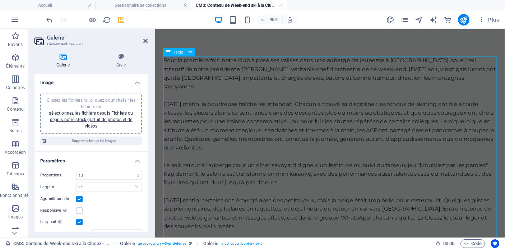
scroll to position [139, 0]
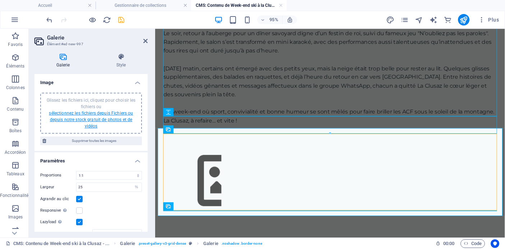
click at [102, 115] on link "sélectionnez les fichiers depuis Fichiers ou depuis notre stock gratuit de phot…" at bounding box center [91, 120] width 84 height 18
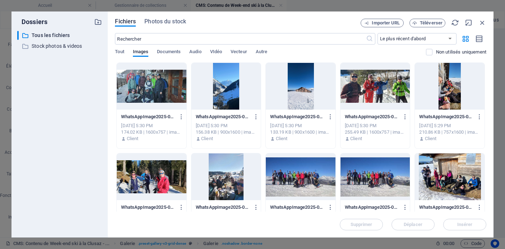
click at [167, 84] on div at bounding box center [152, 86] width 70 height 47
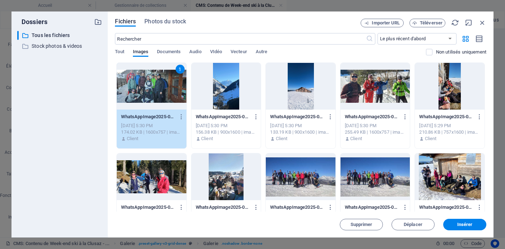
click at [227, 93] on div at bounding box center [226, 86] width 70 height 47
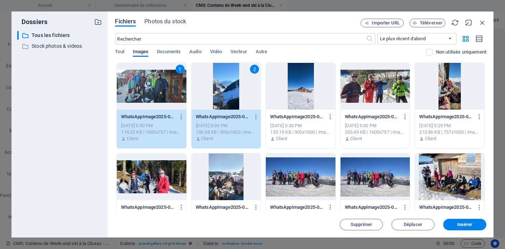
click at [298, 90] on div at bounding box center [301, 86] width 70 height 47
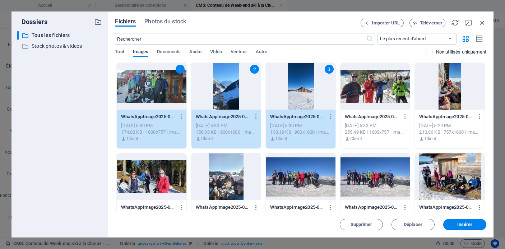
click at [373, 92] on div at bounding box center [375, 86] width 70 height 47
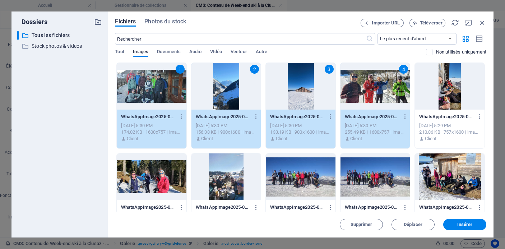
click at [439, 92] on div at bounding box center [450, 86] width 70 height 47
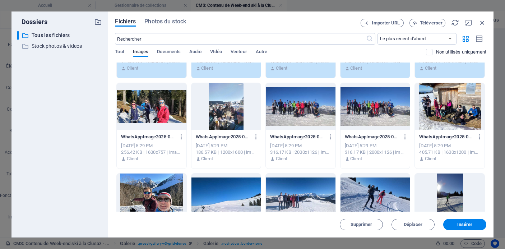
scroll to position [85, 0]
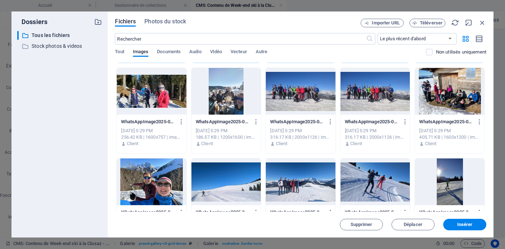
click at [141, 87] on div at bounding box center [152, 91] width 70 height 47
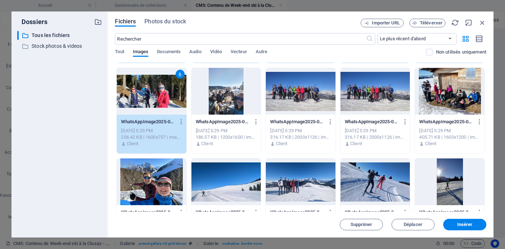
click at [244, 89] on div at bounding box center [226, 91] width 70 height 47
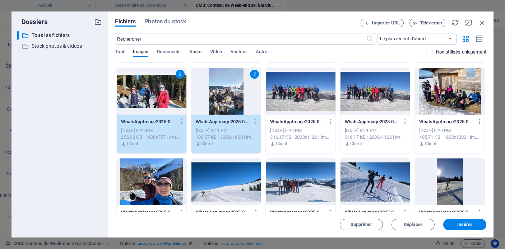
click at [440, 92] on div at bounding box center [450, 91] width 70 height 47
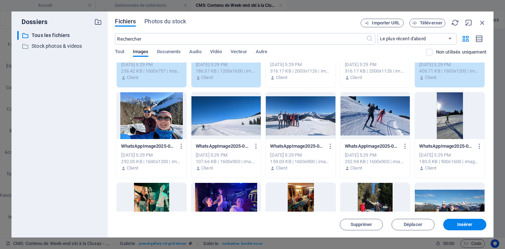
scroll to position [164, 0]
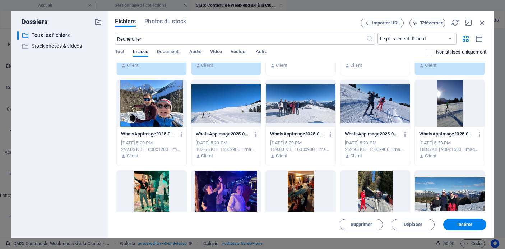
click at [440, 104] on div at bounding box center [450, 103] width 70 height 47
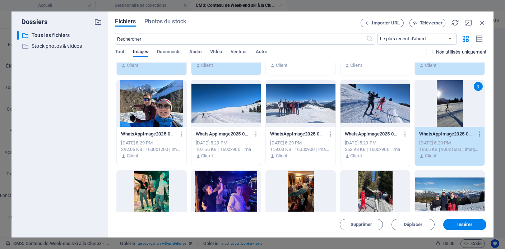
click at [379, 104] on div at bounding box center [375, 103] width 70 height 47
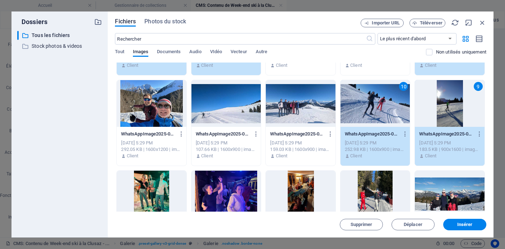
click at [301, 107] on div at bounding box center [301, 103] width 70 height 47
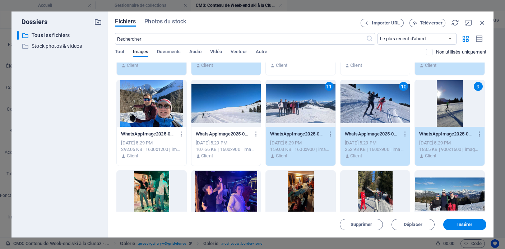
click at [220, 117] on div at bounding box center [226, 103] width 70 height 47
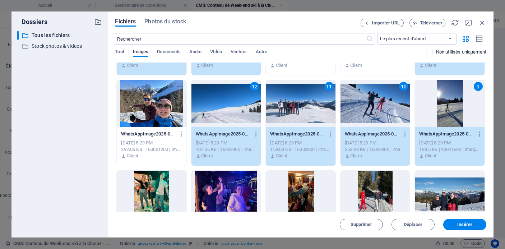
click at [156, 116] on div at bounding box center [152, 103] width 70 height 47
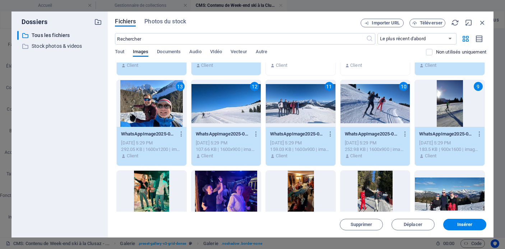
click at [156, 198] on div at bounding box center [152, 194] width 70 height 47
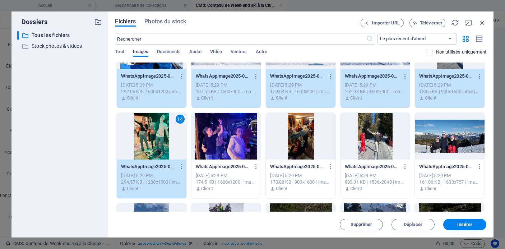
scroll to position [254, 0]
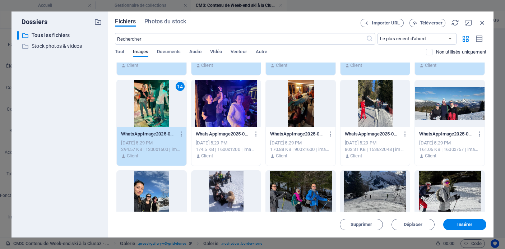
click at [221, 115] on div at bounding box center [226, 103] width 70 height 47
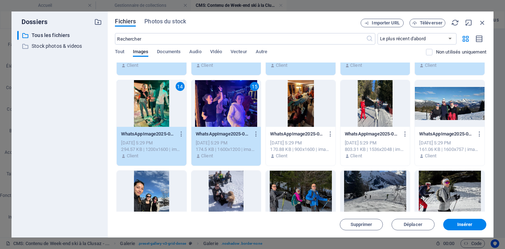
click at [303, 110] on div at bounding box center [301, 103] width 70 height 47
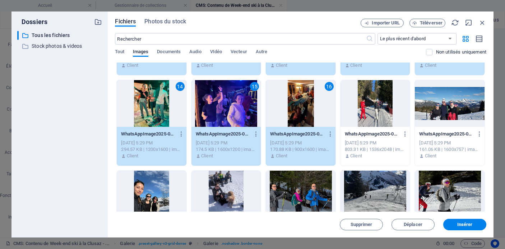
click at [384, 111] on div at bounding box center [375, 103] width 70 height 47
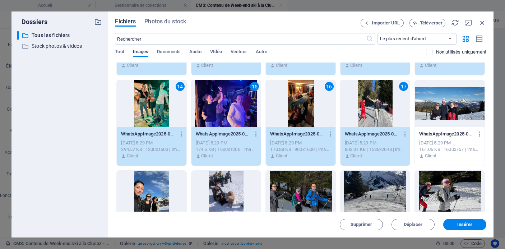
click at [450, 111] on div at bounding box center [450, 103] width 70 height 47
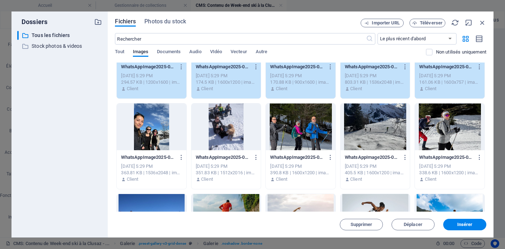
scroll to position [335, 0]
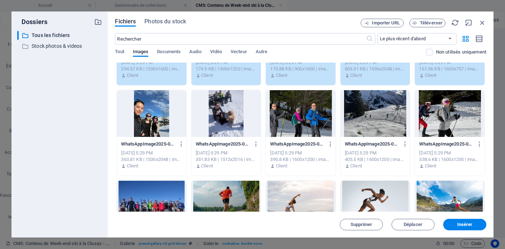
click at [442, 119] on div at bounding box center [450, 113] width 70 height 47
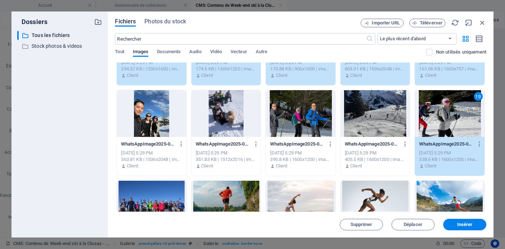
click at [375, 121] on div at bounding box center [375, 113] width 70 height 47
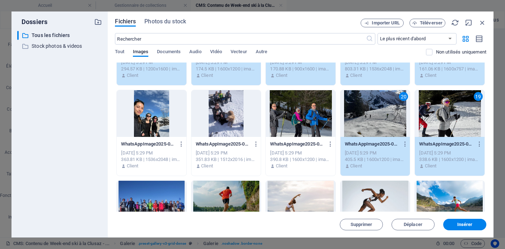
click at [311, 117] on div at bounding box center [301, 113] width 70 height 47
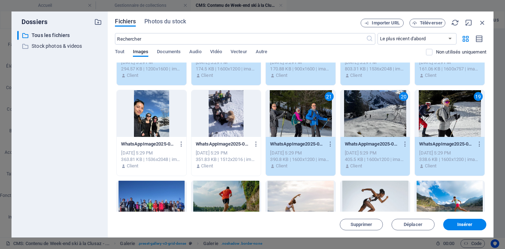
click at [236, 119] on div at bounding box center [226, 113] width 70 height 47
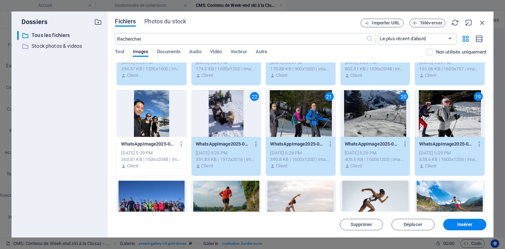
click at [159, 122] on div at bounding box center [152, 113] width 70 height 47
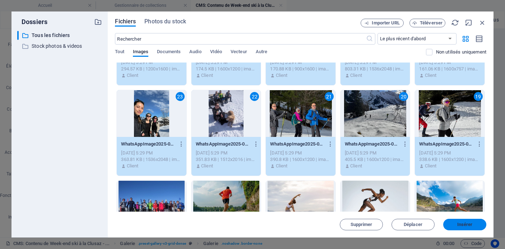
click at [476, 223] on span "Insérer" at bounding box center [464, 224] width 37 height 4
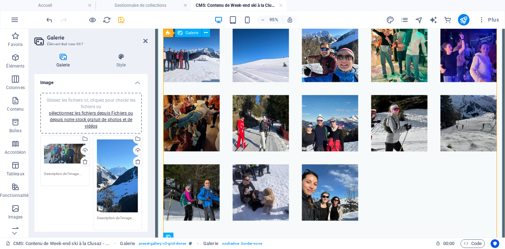
scroll to position [409, 0]
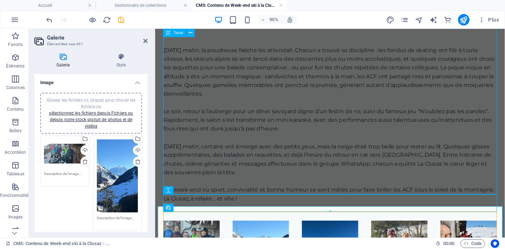
scroll to position [0, 0]
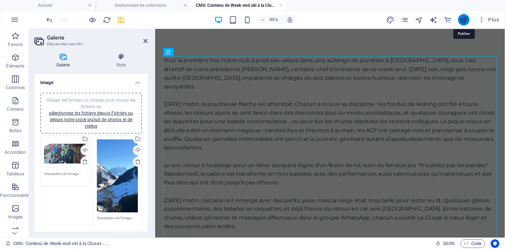
click at [463, 19] on icon "publish" at bounding box center [463, 20] width 8 height 8
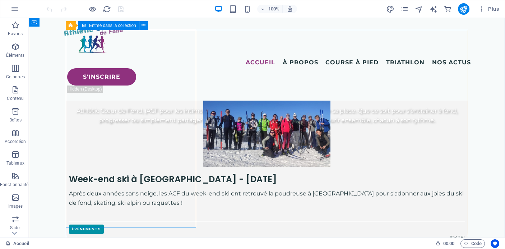
scroll to position [312, 0]
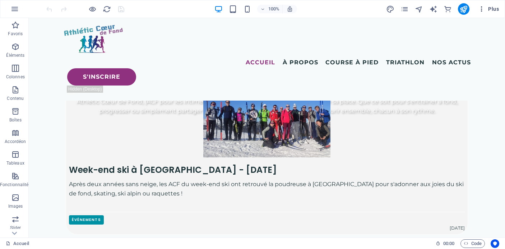
click at [490, 8] on span "Plus" at bounding box center [488, 8] width 21 height 7
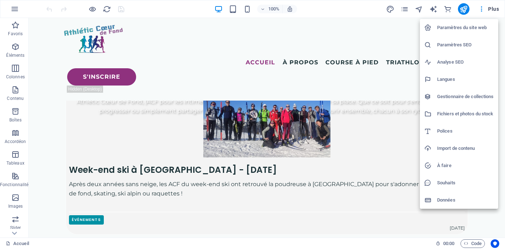
click at [464, 97] on h6 "Gestionnaire de collections" at bounding box center [465, 96] width 57 height 9
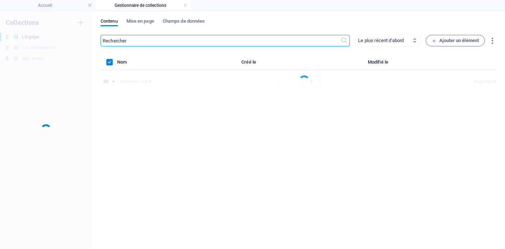
scroll to position [0, 0]
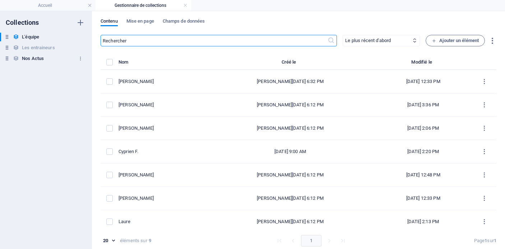
click at [48, 58] on div "Nos Actus Nos Actus" at bounding box center [42, 58] width 85 height 9
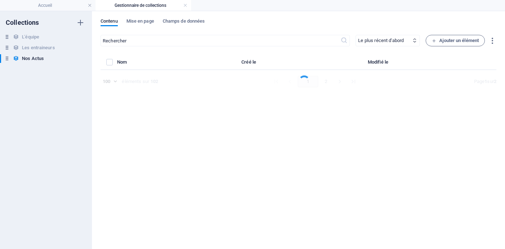
select select "columns.publishing_date_DESC"
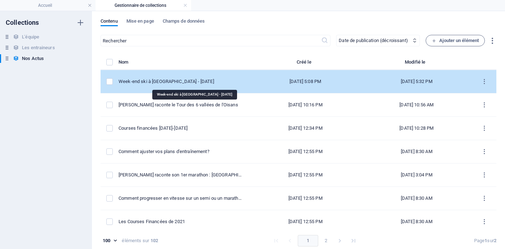
click at [197, 80] on div "Week-end ski à [GEOGRAPHIC_DATA] - [DATE]" at bounding box center [181, 81] width 125 height 6
select select "Événements"
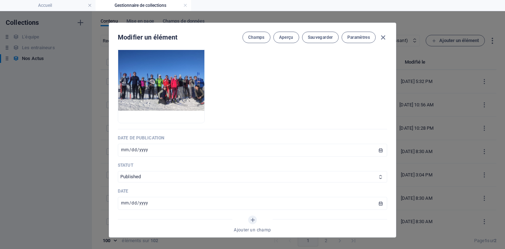
scroll to position [289, 0]
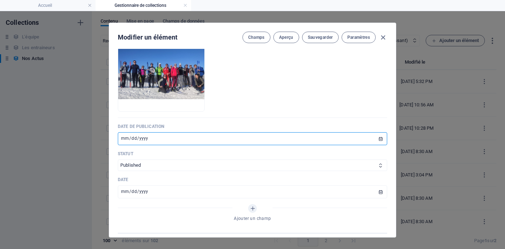
click at [147, 139] on input "[DATE]" at bounding box center [252, 138] width 269 height 13
type input "[DATE]"
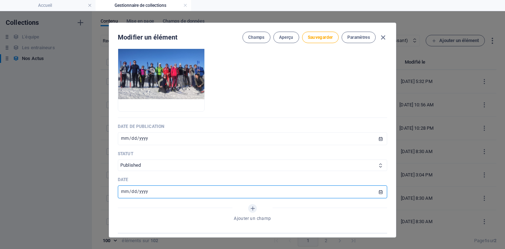
click at [144, 191] on input "[DATE]" at bounding box center [252, 191] width 269 height 13
click at [129, 193] on input "[DATE]" at bounding box center [252, 191] width 269 height 13
type input "[DATE]"
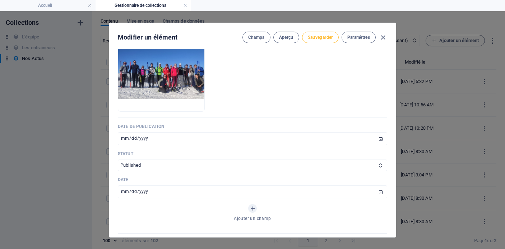
click at [319, 36] on span "Sauvegarder" at bounding box center [320, 37] width 25 height 6
click at [382, 38] on icon "button" at bounding box center [383, 37] width 8 height 8
type input "[DATE]"
type input "week-end-ski-a-la-clusaz-janvier-2025"
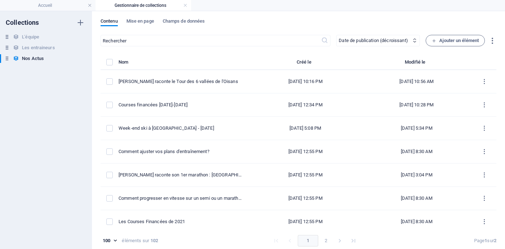
scroll to position [246, 0]
click at [450, 40] on span "Ajouter un élément" at bounding box center [455, 40] width 47 height 9
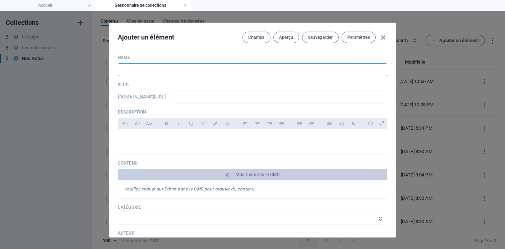
click at [244, 73] on input "text" at bounding box center [252, 69] width 269 height 13
type input "S"
type input "s"
type input "St"
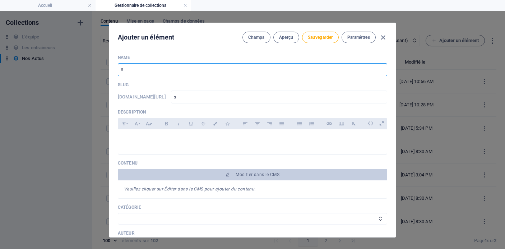
type input "st"
type input "Sta"
type input "sta"
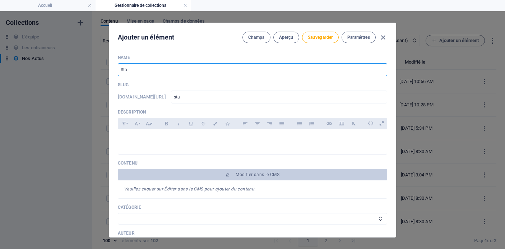
type input "Stag"
type input "stag"
type input "Stage"
type input "stage"
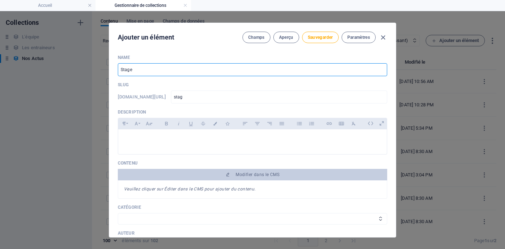
type input "stage"
type input "Stage d"
type input "stage-d"
type input "Stage de"
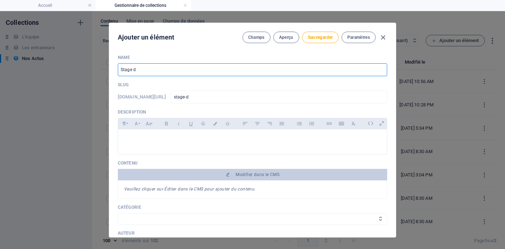
type input "stage-de"
type input "Stage de t"
type input "stage-de-t"
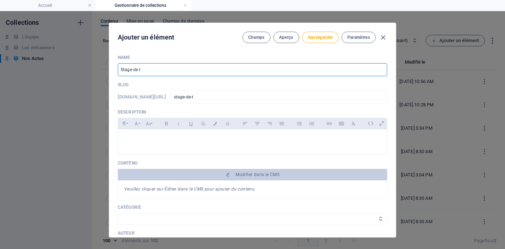
type input "Stage de tr"
type input "stage-de-tr"
type input "Stage de tri"
type input "stage-de-tri"
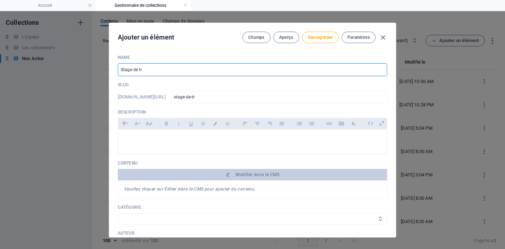
type input "stage-de-tri"
type input "Stage de tria"
type input "stage-de-tria"
type input "Stage de triat"
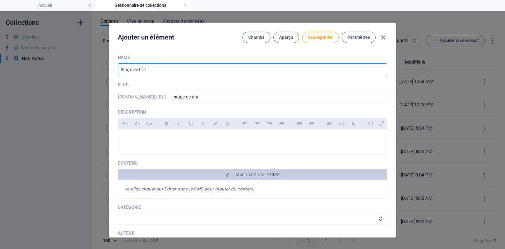
type input "stage-de-triat"
type input "Stage de triath"
type input "stage-de-triath"
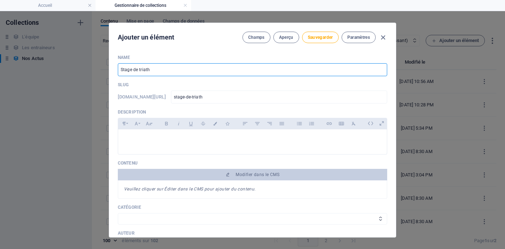
type input "Stage de triathl"
type input "stage-de-triathl"
type input "Stage de triathlo"
type input "stage-de-triathlo"
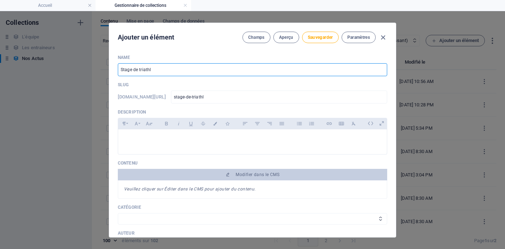
type input "stage-de-triathlo"
type input "Stage de triathlon"
type input "stage-de-triathlon"
type input "Stage de triathlon 2"
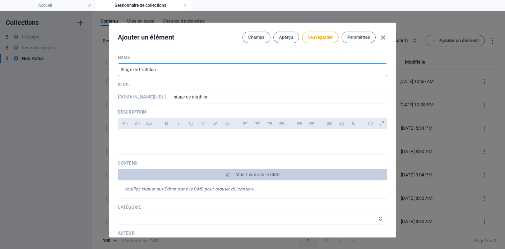
type input "stage-de-triathlon-2"
type input "Stage de triathlon 20"
type input "stage-de-triathlon-20"
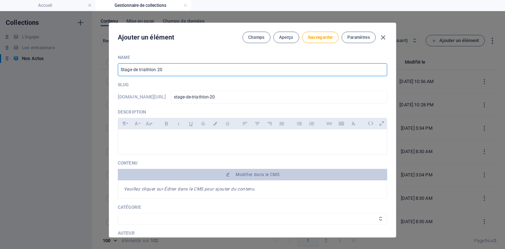
type input "Stage de triathlon 202"
type input "stage-de-triathlon-202"
type input "Stage de triathlon 2025"
type input "stage-de-triathlon-2025"
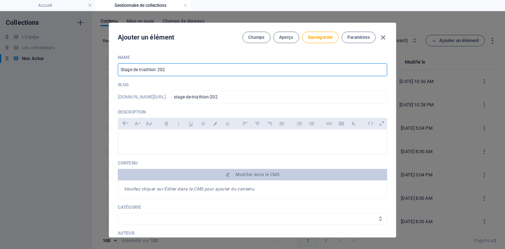
type input "stage-de-triathlon-2025"
type input "Stage de triathlon 2025 à"
type input "stage-de-triathlon-2025-a"
type input "Stage de triathlon 2025 à M"
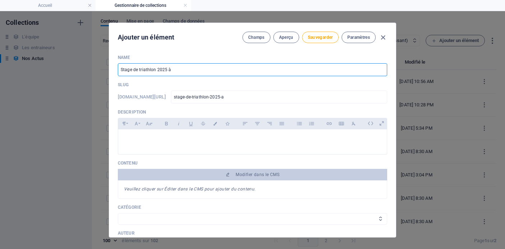
type input "stage-de-triathlon-2025-a-m"
type input "Stage de triathlon 2025 à [GEOGRAPHIC_DATA]"
type input "stage-de-triathlon-2025-a-mi"
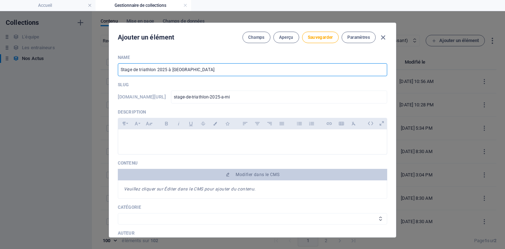
type input "Stage de triathlon 2025 à [GEOGRAPHIC_DATA]"
type input "stage-de-triathlon-2025-a-mil"
type input "Stage de triathlon 2025 à [GEOGRAPHIC_DATA]"
type input "stage-de-triathlon-2025-a-mill"
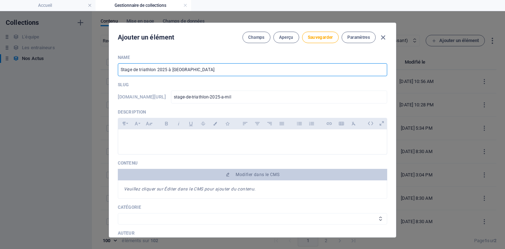
type input "stage-de-triathlon-2025-a-mill"
type input "Stage de triathlon 2025 à [GEOGRAPHIC_DATA]"
type input "stage-de-triathlon-2025-a-milla"
type input "Stage de triathlon 2025 à [GEOGRAPHIC_DATA]"
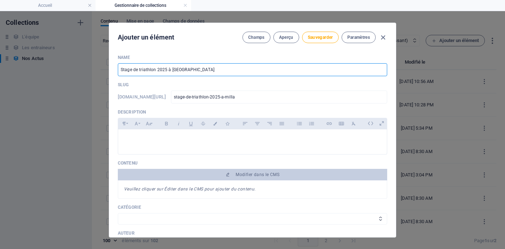
type input "stage-de-triathlon-2025-a-millau"
type input "Stage de triathlon 2025 à [GEOGRAPHIC_DATA]"
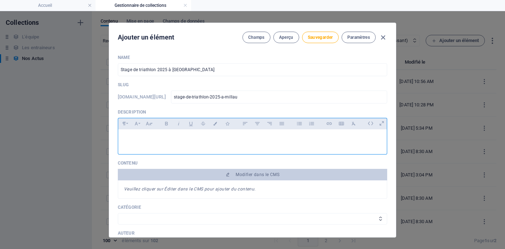
click at [222, 149] on div at bounding box center [252, 140] width 269 height 22
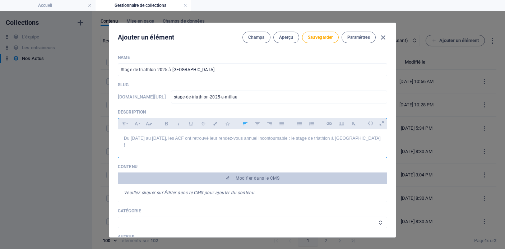
click at [174, 138] on p "Du [DATE] au [DATE], les ACF ont retrouvé leur rendez-vous annuel incontournabl…" at bounding box center [252, 142] width 257 height 14
click at [378, 139] on p "Du [DATE] au [DATE], les triathlètes de l'Interclub ont retrouvé leur rendez-vo…" at bounding box center [252, 142] width 257 height 14
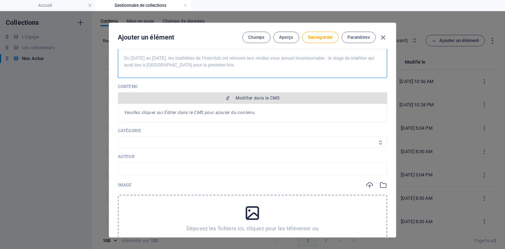
scroll to position [94, 0]
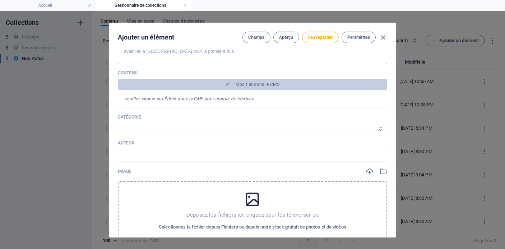
click at [262, 126] on select "Les résultats Les récits de course Événements Conseils sportifs" at bounding box center [252, 128] width 269 height 11
select select "Événements"
click at [118, 123] on select "Les résultats Les récits de course Événements Conseils sportifs" at bounding box center [252, 128] width 269 height 11
click at [250, 158] on input "text" at bounding box center [252, 155] width 269 height 13
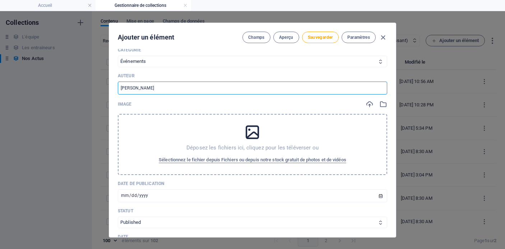
scroll to position [163, 0]
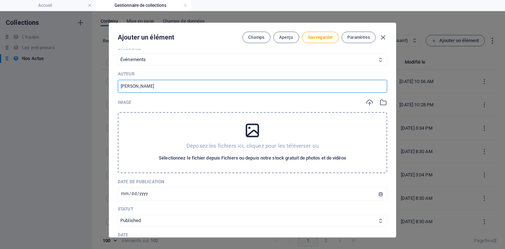
type input "[PERSON_NAME]"
click at [285, 160] on span "Sélectionnez le fichier depuis Fichiers ou depuis notre stock gratuit de photos…" at bounding box center [252, 158] width 187 height 9
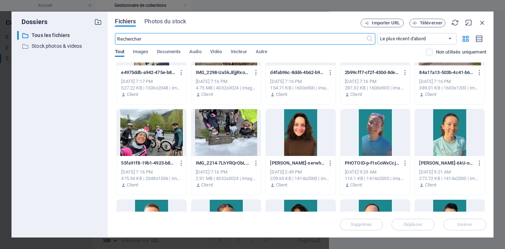
scroll to position [3396, 0]
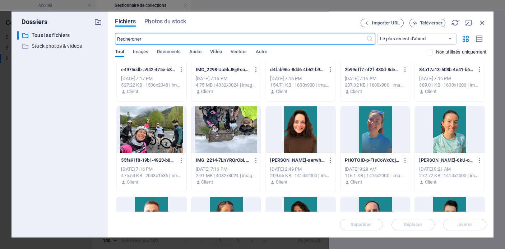
click at [160, 143] on div at bounding box center [152, 129] width 70 height 47
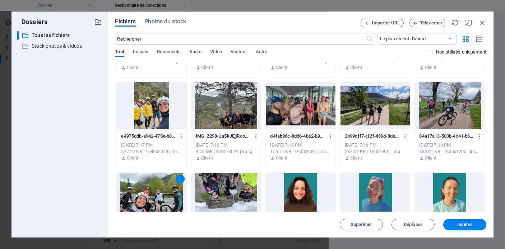
scroll to position [3333, 0]
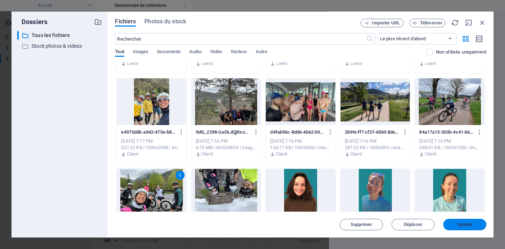
click at [465, 226] on span "Insérer" at bounding box center [464, 224] width 15 height 4
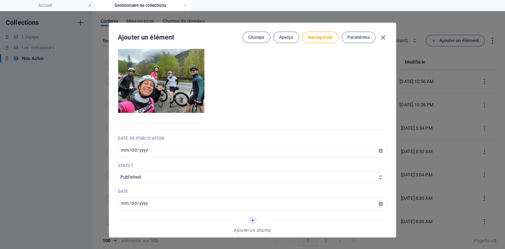
scroll to position [236, 0]
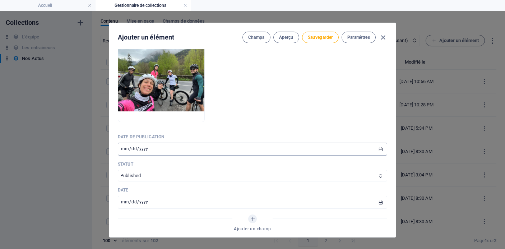
click at [277, 151] on input "[DATE]" at bounding box center [252, 149] width 269 height 13
type input "[DATE]"
click at [126, 204] on input "[DATE]" at bounding box center [252, 202] width 269 height 13
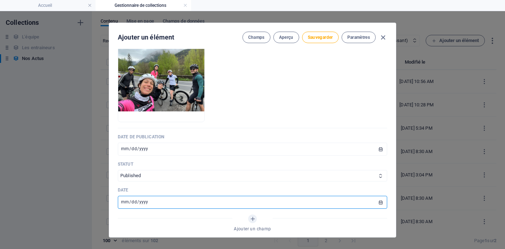
type input "[DATE]"
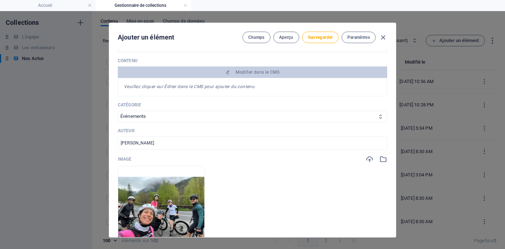
scroll to position [0, 0]
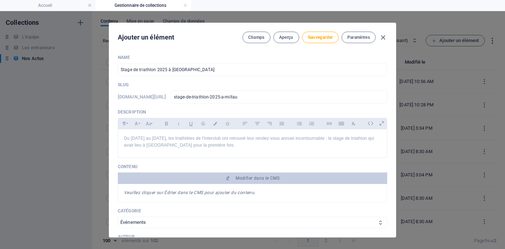
click at [223, 192] on em "Veuillez cliquer sur Éditer dans le CMS pour ajouter du contenu." at bounding box center [190, 192] width 132 height 5
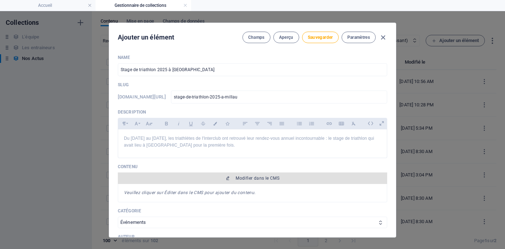
click at [237, 177] on span "Modifier dans le CMS" at bounding box center [258, 178] width 44 height 6
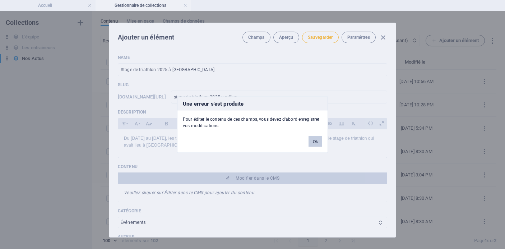
click at [315, 139] on button "Ok" at bounding box center [316, 141] width 14 height 11
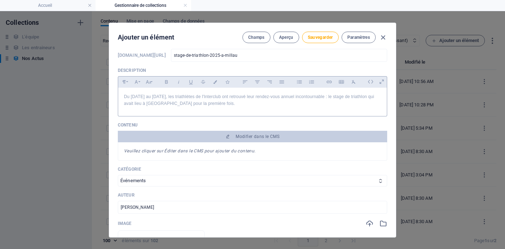
scroll to position [55, 0]
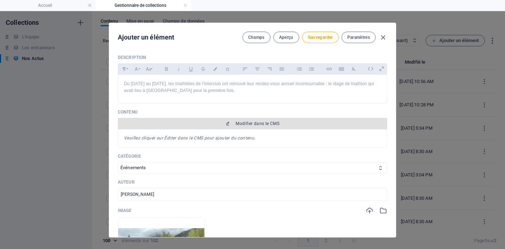
click at [252, 122] on span "Modifier dans le CMS" at bounding box center [258, 124] width 44 height 6
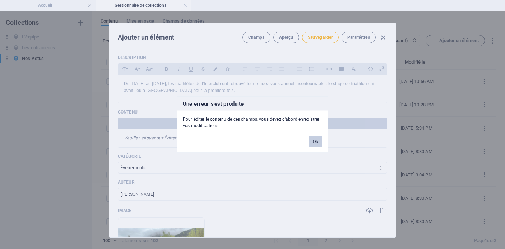
click at [315, 140] on button "Ok" at bounding box center [316, 141] width 14 height 11
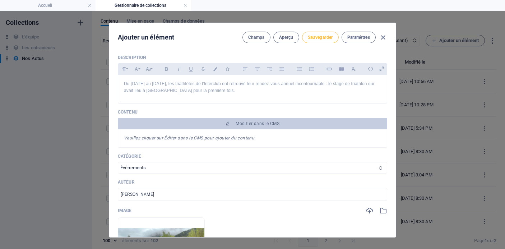
click at [312, 38] on span "Sauvegarder" at bounding box center [320, 37] width 25 height 6
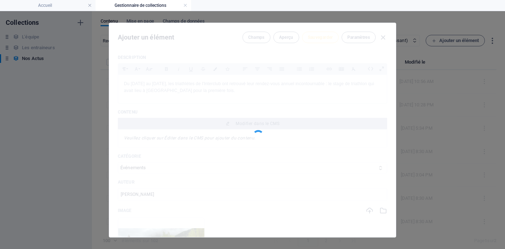
type input "stage-de-triathlon-2025-a-millau"
type input "[PERSON_NAME]"
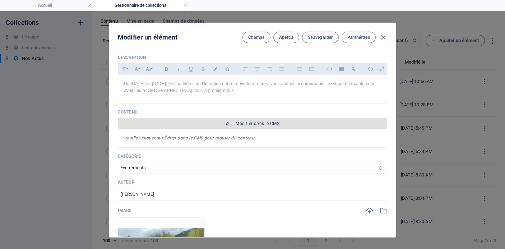
click at [245, 124] on span "Modifier dans le CMS" at bounding box center [258, 124] width 44 height 6
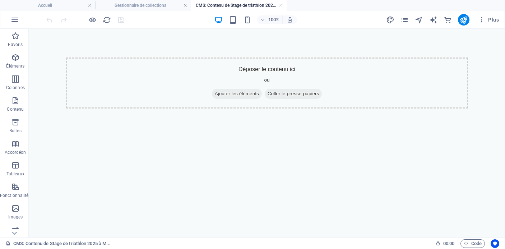
scroll to position [0, 0]
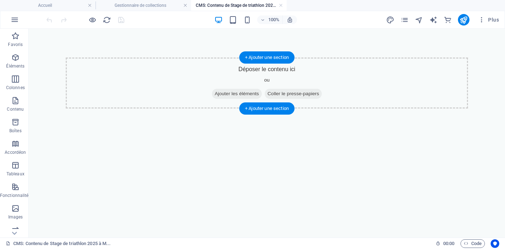
click at [240, 94] on span "Ajouter les éléments" at bounding box center [237, 94] width 50 height 10
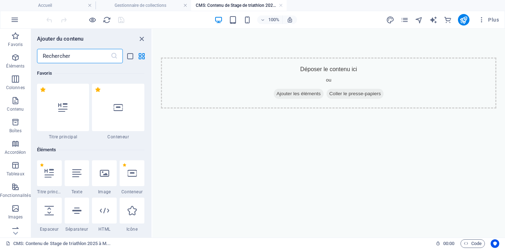
click at [74, 177] on icon at bounding box center [76, 172] width 9 height 9
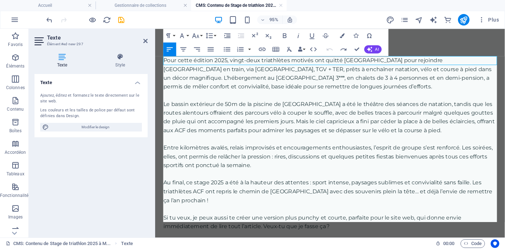
scroll to position [10391, 3]
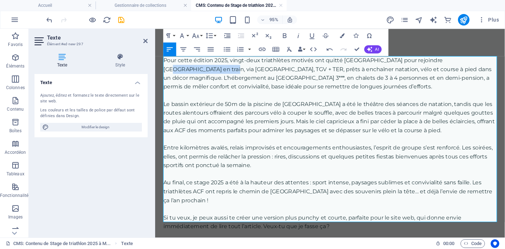
drag, startPoint x: 450, startPoint y: 63, endPoint x: 510, endPoint y: 63, distance: 60.0
click at [505, 63] on p "Pour cette édition 2025, vingt-deux triathlètes motivés ont quitté [GEOGRAPHIC_…" at bounding box center [339, 75] width 351 height 37
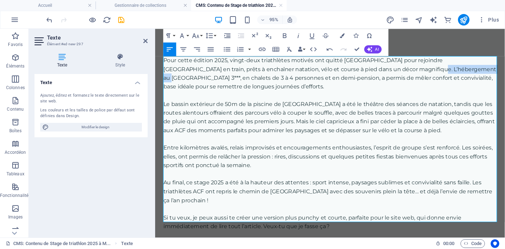
drag, startPoint x: 458, startPoint y: 70, endPoint x: 391, endPoint y: 70, distance: 67.2
click at [391, 70] on p "Pour cette édition 2025, vingt-deux triathlètes motivés ont quitté [GEOGRAPHIC_…" at bounding box center [339, 75] width 351 height 37
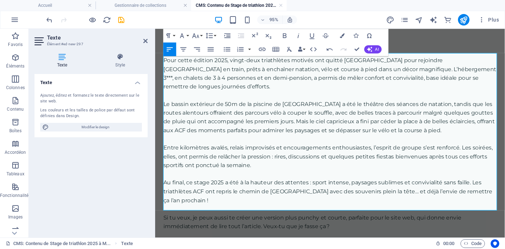
scroll to position [3, 0]
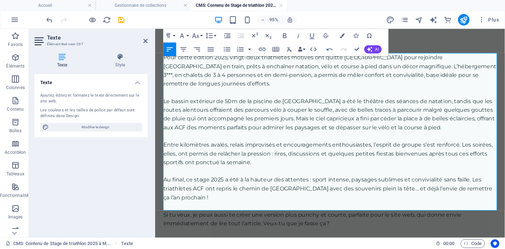
click at [294, 146] on p "Entre kilomètres avalés, relais improvisés et encouragements enthousiastes, l’e…" at bounding box center [339, 160] width 351 height 28
drag, startPoint x: 463, startPoint y: 104, endPoint x: 412, endPoint y: 103, distance: 51.0
click at [412, 103] on p "Le bassin extérieur de 50m de la piscine de [GEOGRAPHIC_DATA] a été le théâtre …" at bounding box center [339, 118] width 351 height 37
drag, startPoint x: 417, startPoint y: 112, endPoint x: 403, endPoint y: 112, distance: 14.4
click at [403, 112] on p "Le bassin extérieur de 50m de la piscine de [GEOGRAPHIC_DATA] a été le théâtre …" at bounding box center [339, 118] width 351 height 37
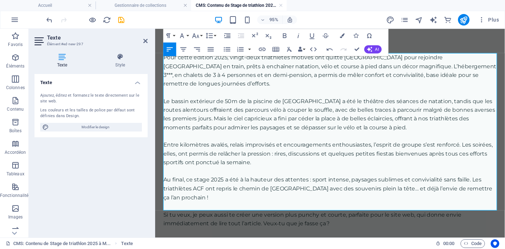
click at [468, 137] on p at bounding box center [339, 141] width 351 height 9
click at [352, 137] on p at bounding box center [339, 141] width 351 height 9
click at [319, 124] on p "Le bassin extérieur de 50m de la piscine de [GEOGRAPHIC_DATA] a été le théâtre …" at bounding box center [339, 118] width 351 height 37
click at [315, 122] on p "Le bassin extérieur de 50m de la piscine de [GEOGRAPHIC_DATA] a été le théâtre …" at bounding box center [339, 118] width 351 height 37
click at [322, 123] on p "Le bassin extérieur de 50m de la piscine de [GEOGRAPHIC_DATA] a été le théâtre …" at bounding box center [339, 118] width 351 height 37
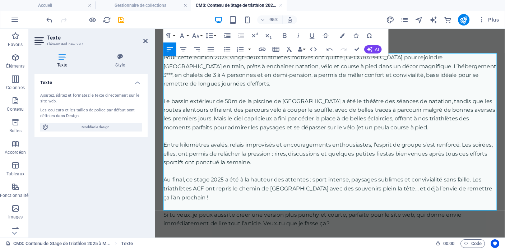
click at [390, 124] on p "Le bassin extérieur de 50m de la piscine de [GEOGRAPHIC_DATA] a été le théâtre …" at bounding box center [339, 118] width 351 height 37
click at [214, 184] on p "Au final, ce stage 2025 a été à la hauteur des attentes : sport intense, paysag…" at bounding box center [339, 197] width 351 height 28
click at [208, 187] on p "Au final, ce stage 2025 a été à la hauteur des attentes : sport intense, paysag…" at bounding box center [339, 197] width 351 height 28
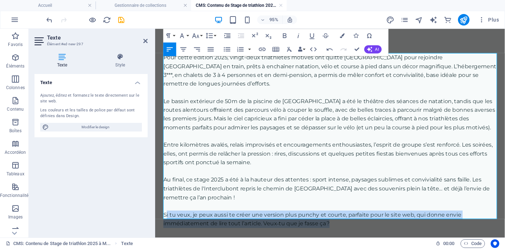
drag, startPoint x: 349, startPoint y: 223, endPoint x: 165, endPoint y: 215, distance: 184.1
click at [165, 220] on p "Si tu veux, je peux aussi te créer une version plus punchy et courte, parfaite …" at bounding box center [339, 229] width 351 height 18
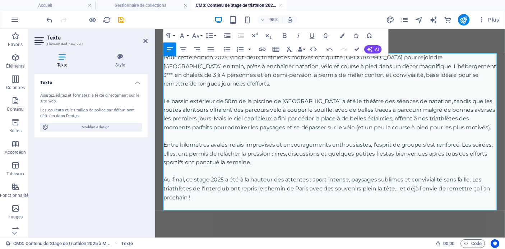
scroll to position [0, 0]
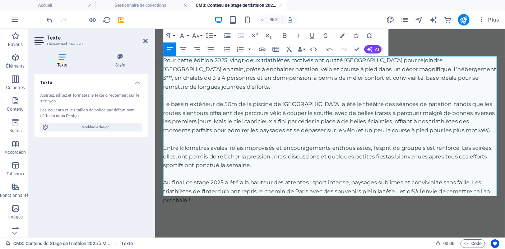
click at [332, 226] on div "Pour cette édition 2025, vingt-deux triathlètes motivés ont quitté [GEOGRAPHIC_…" at bounding box center [339, 136] width 368 height 214
click at [351, 227] on div "Pour cette édition 2025, vingt-deux triathlètes motivés ont quitté [GEOGRAPHIC_…" at bounding box center [339, 136] width 368 height 214
click at [330, 140] on p at bounding box center [339, 144] width 351 height 9
click at [147, 39] on icon at bounding box center [145, 41] width 4 height 6
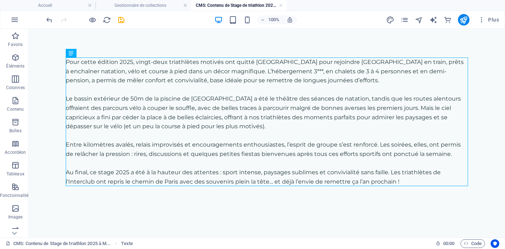
click at [272, 194] on div "Pour cette édition 2025, vingt-deux triathlètes motivés ont quitté [GEOGRAPHIC_…" at bounding box center [267, 122] width 420 height 186
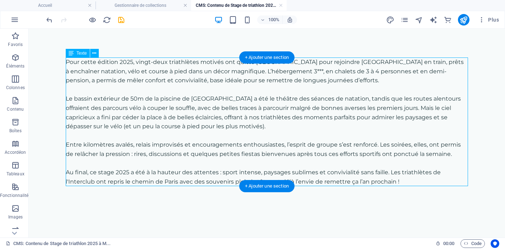
click at [254, 161] on div "Pour cette édition 2025, vingt-deux triathlètes motivés ont quitté [GEOGRAPHIC_…" at bounding box center [267, 121] width 402 height 129
click at [259, 185] on div "+ Ajouter une section" at bounding box center [266, 186] width 55 height 12
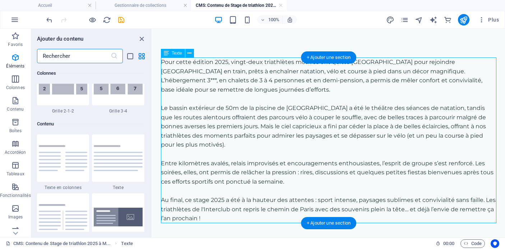
scroll to position [1257, 0]
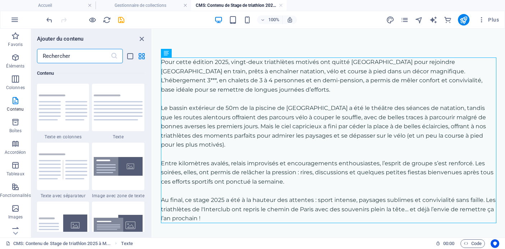
click at [92, 59] on input "text" at bounding box center [74, 56] width 74 height 14
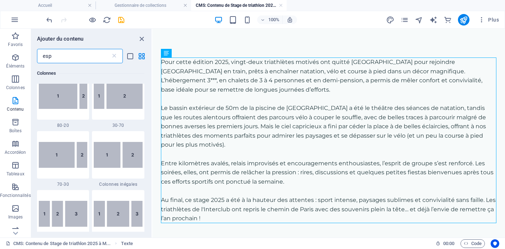
type input "espa"
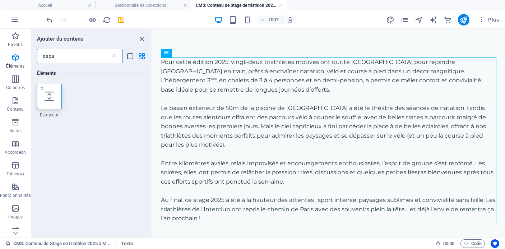
scroll to position [0, 0]
click at [50, 95] on icon at bounding box center [49, 96] width 9 height 9
select select "px"
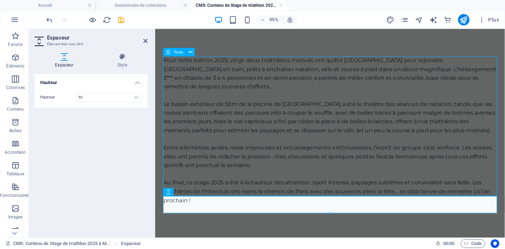
scroll to position [3, 0]
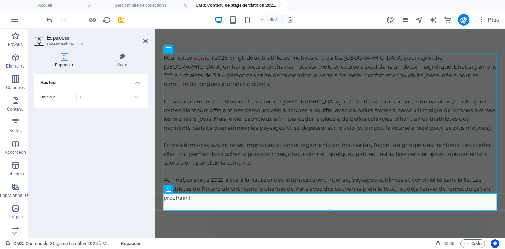
click at [336, 221] on div "Pour cette édition 2025, vingt-deux triathlètes motivés ont quitté [GEOGRAPHIC_…" at bounding box center [339, 142] width 368 height 232
click at [350, 236] on div "Pour cette édition 2025, vingt-deux triathlètes motivés ont quitté [GEOGRAPHIC_…" at bounding box center [339, 142] width 368 height 232
click at [146, 40] on icon at bounding box center [145, 41] width 4 height 6
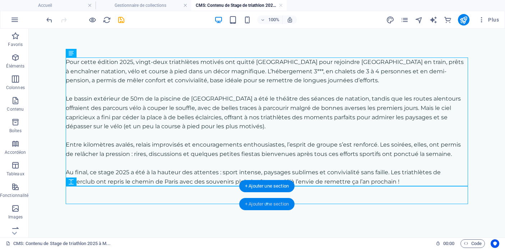
click at [265, 201] on div "+ Ajouter une section" at bounding box center [266, 204] width 55 height 12
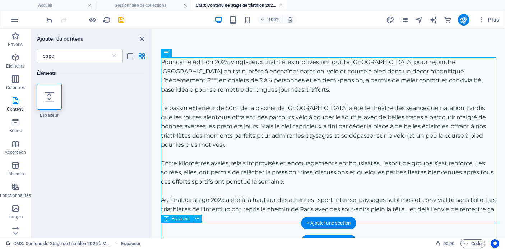
scroll to position [32, 0]
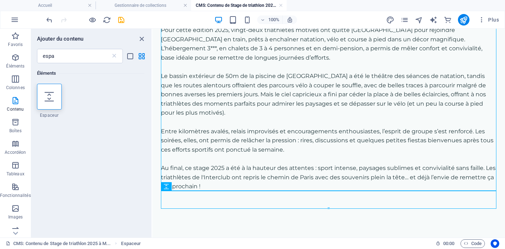
click at [352, 226] on div "Pour cette édition 2025, vingt-deux triathlètes motivés ont quitté [GEOGRAPHIC_…" at bounding box center [328, 117] width 353 height 241
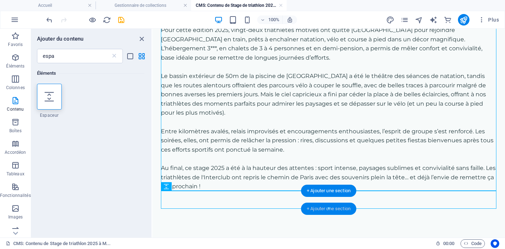
click at [324, 207] on div "+ Ajouter une section" at bounding box center [328, 209] width 55 height 12
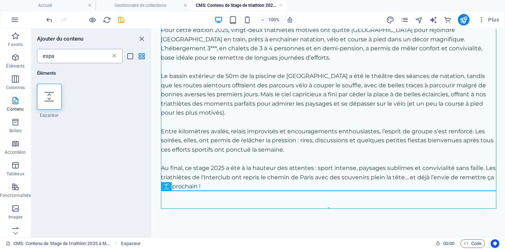
click at [115, 57] on icon at bounding box center [114, 55] width 7 height 7
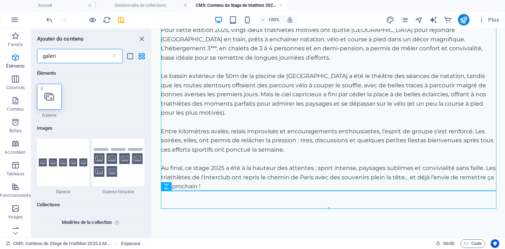
type input "galeri"
click at [46, 99] on icon at bounding box center [49, 96] width 9 height 9
select select "4"
select select "%"
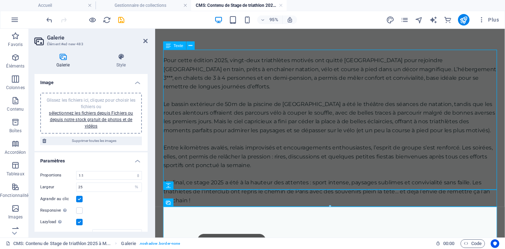
scroll to position [84, 0]
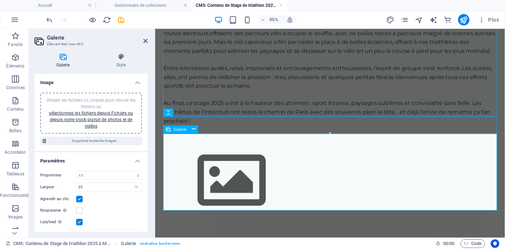
click at [230, 166] on img at bounding box center [236, 188] width 144 height 81
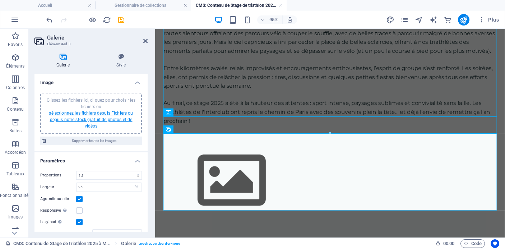
click at [110, 121] on link "sélectionnez les fichiers depuis Fichiers ou depuis notre stock gratuit de phot…" at bounding box center [91, 120] width 84 height 18
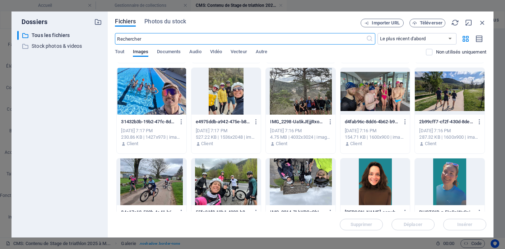
scroll to position [3160, 0]
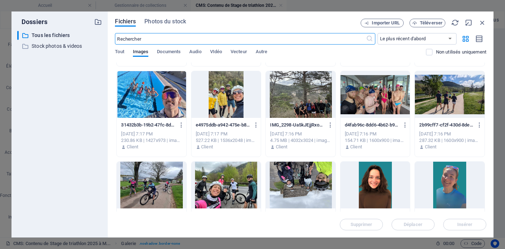
click at [302, 183] on div at bounding box center [301, 185] width 70 height 47
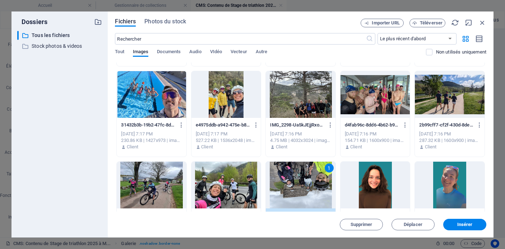
click at [242, 186] on div at bounding box center [226, 185] width 70 height 47
click at [173, 184] on div at bounding box center [152, 185] width 70 height 47
click at [164, 108] on div at bounding box center [152, 94] width 70 height 47
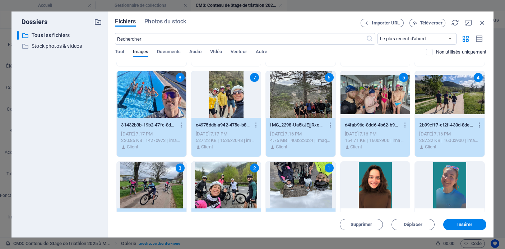
click at [231, 102] on div "7" at bounding box center [226, 94] width 70 height 47
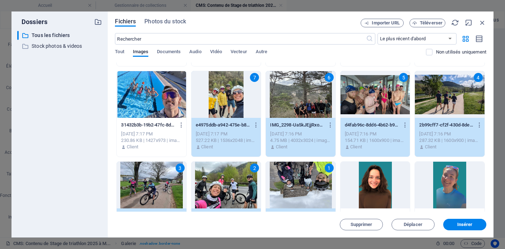
click at [156, 105] on div at bounding box center [152, 94] width 70 height 47
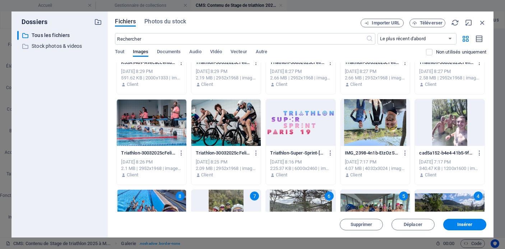
scroll to position [3025, 0]
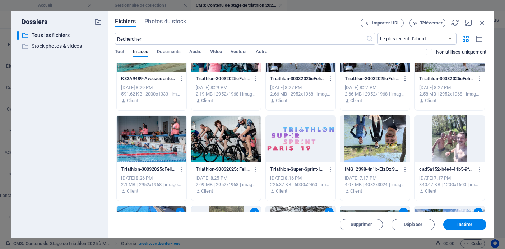
click at [448, 139] on div at bounding box center [450, 138] width 70 height 47
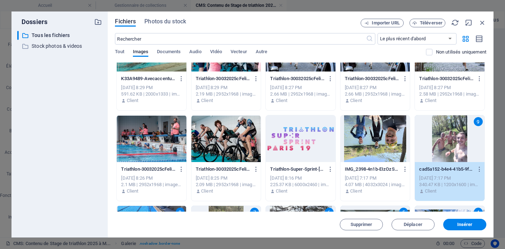
click at [381, 141] on div at bounding box center [375, 138] width 70 height 47
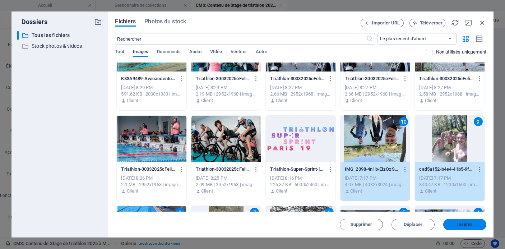
click at [470, 223] on span "Insérer" at bounding box center [464, 224] width 15 height 4
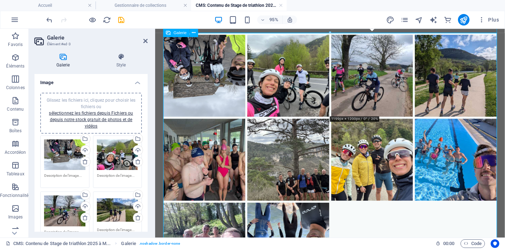
scroll to position [172, 0]
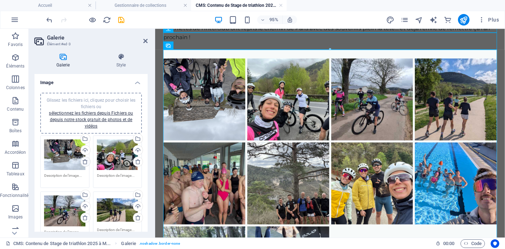
click at [84, 162] on icon at bounding box center [85, 162] width 6 height 6
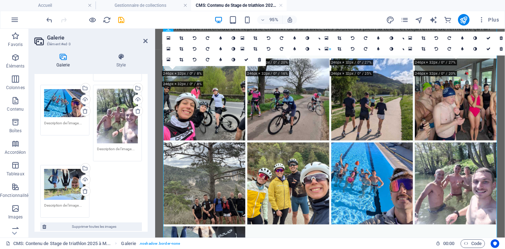
scroll to position [246, 0]
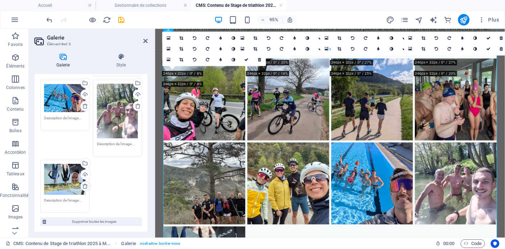
click at [85, 183] on icon at bounding box center [85, 186] width 6 height 6
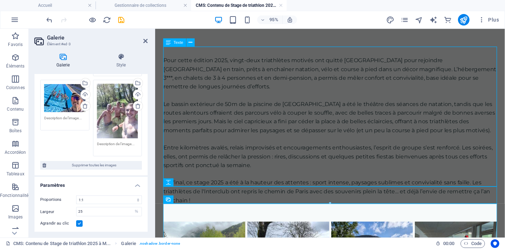
scroll to position [177, 0]
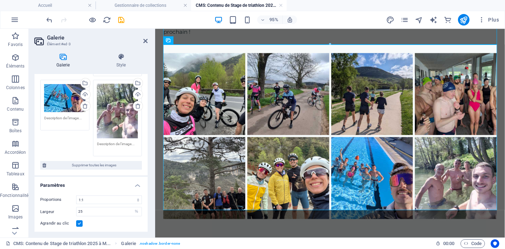
click at [404, 235] on div "Pour cette édition 2025, vingt-deux triathlètes motivés ont quitté [GEOGRAPHIC_…" at bounding box center [339, 54] width 368 height 406
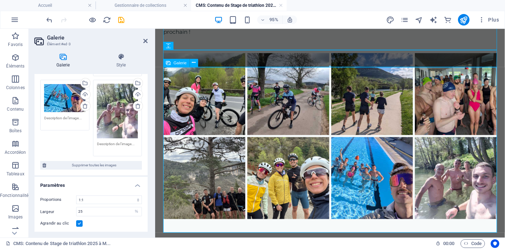
scroll to position [0, 0]
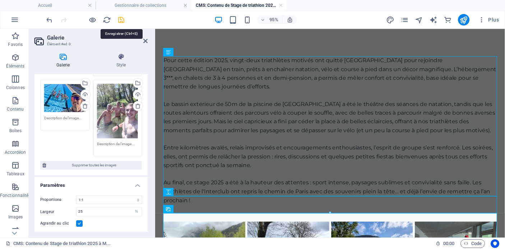
click at [122, 20] on icon "save" at bounding box center [121, 20] width 8 height 8
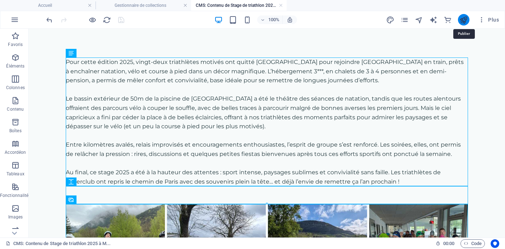
click at [462, 20] on icon "publish" at bounding box center [463, 20] width 8 height 8
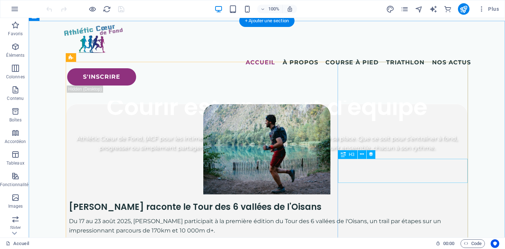
scroll to position [115, 0]
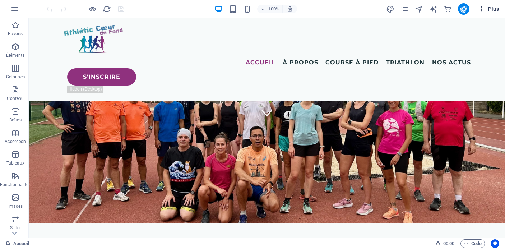
click at [486, 11] on span "Plus" at bounding box center [488, 8] width 21 height 7
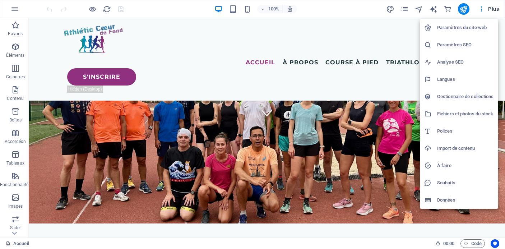
click at [459, 98] on h6 "Gestionnaire de collections" at bounding box center [465, 96] width 57 height 9
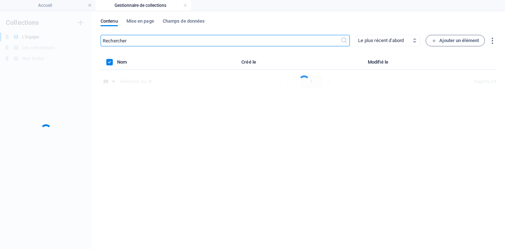
scroll to position [0, 0]
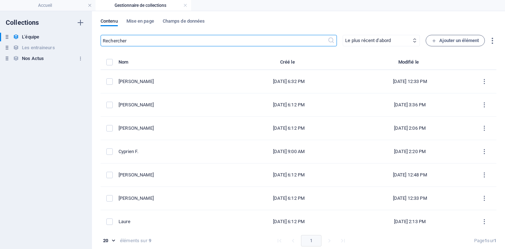
click at [51, 59] on div "Nos Actus Nos Actus" at bounding box center [42, 58] width 85 height 9
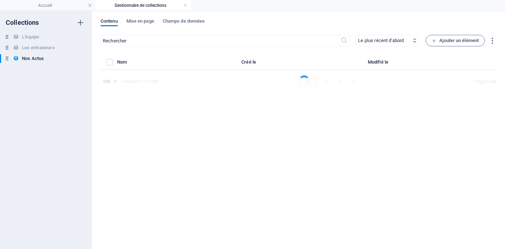
select select "columns.publishing_date_DESC"
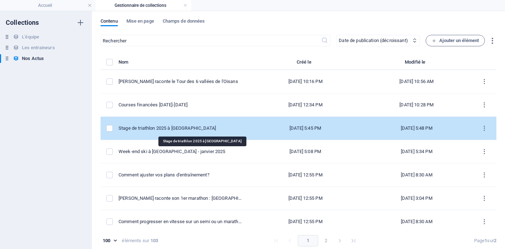
click at [204, 131] on div "Stage de triathlon 2025 à [GEOGRAPHIC_DATA]" at bounding box center [181, 128] width 125 height 6
select select "Événements"
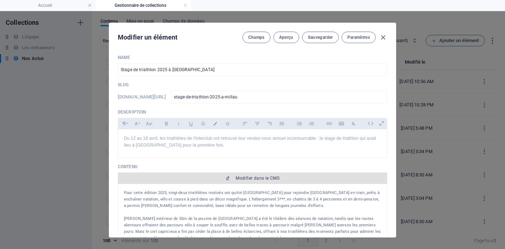
click at [256, 180] on span "Modifier dans le CMS" at bounding box center [258, 178] width 44 height 6
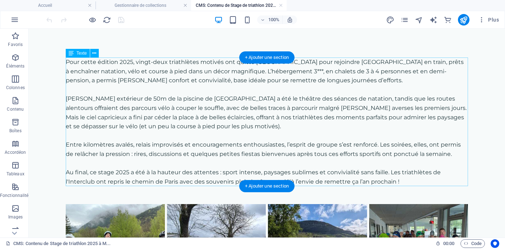
click at [256, 158] on div "Pour cette édition 2025, vingt-deux triathlètes motivés ont quitté [GEOGRAPHIC_…" at bounding box center [267, 121] width 402 height 129
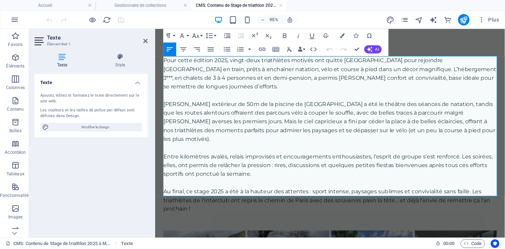
click at [286, 163] on p "Entre kilomètres avalés, relais improvisés et encouragements enthousiastes, l’e…" at bounding box center [339, 173] width 351 height 28
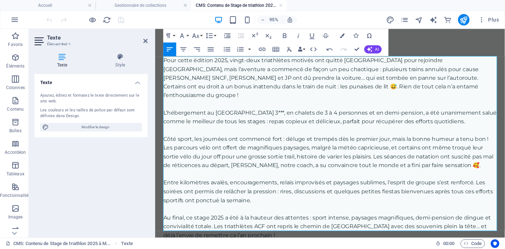
scroll to position [11147, 1]
click at [176, 91] on p "Pour cette édition 2025, vingt-deux triathlètes motivés ont quitté Paris pour r…" at bounding box center [339, 80] width 351 height 46
click at [477, 164] on p "Côté sport, les journées ont commencé fort : déluge et trempés dès le premier j…" at bounding box center [339, 158] width 351 height 37
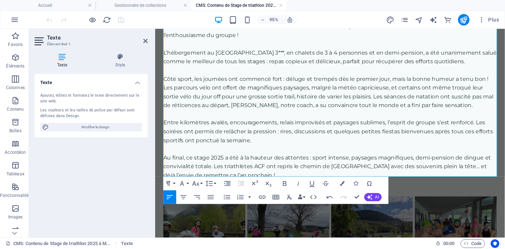
scroll to position [65, 0]
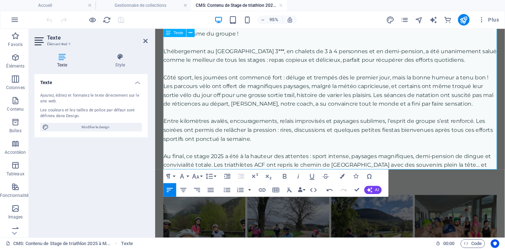
click at [271, 162] on p "Au final, ce stage 2025 a été à la hauteur des attentes : sport intense, paysag…" at bounding box center [339, 172] width 351 height 28
click at [417, 186] on div at bounding box center [339, 195] width 351 height 18
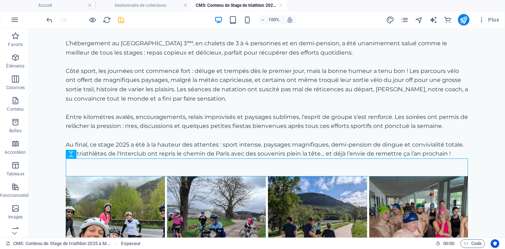
click at [120, 19] on icon "save" at bounding box center [121, 20] width 8 height 8
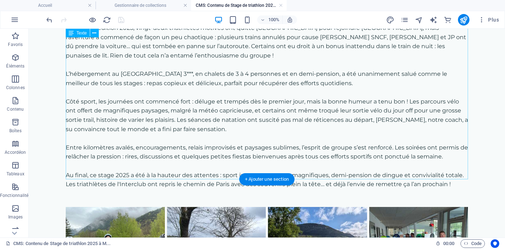
scroll to position [15, 0]
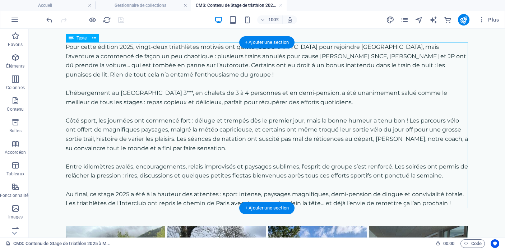
click at [160, 95] on div "Pour cette édition 2025, vingt-deux triathlètes motivés ont quitté Paris pour r…" at bounding box center [267, 125] width 402 height 166
click at [145, 96] on div "Pour cette édition 2025, vingt-deux triathlètes motivés ont quitté Paris pour r…" at bounding box center [267, 125] width 402 height 166
click at [116, 95] on div "Pour cette édition 2025, vingt-deux triathlètes motivés ont quitté Paris pour r…" at bounding box center [267, 125] width 402 height 166
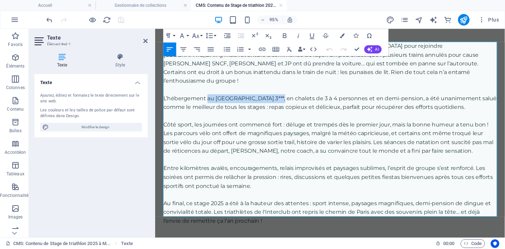
drag, startPoint x: 210, startPoint y: 93, endPoint x: 292, endPoint y: 93, distance: 82.3
click at [292, 98] on p "L’hébergement au Domaine de Saint-Estève 3***, en chalets de 3 à 4 personnes et…" at bounding box center [339, 107] width 351 height 18
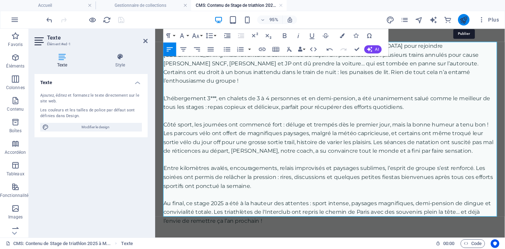
click at [465, 19] on icon "publish" at bounding box center [463, 20] width 8 height 8
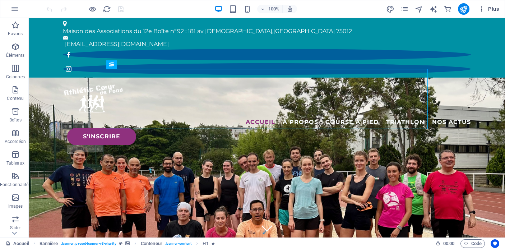
click at [492, 8] on span "Plus" at bounding box center [488, 8] width 21 height 7
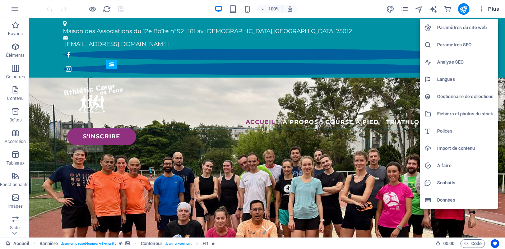
click at [461, 98] on h6 "Gestionnaire de collections" at bounding box center [465, 96] width 57 height 9
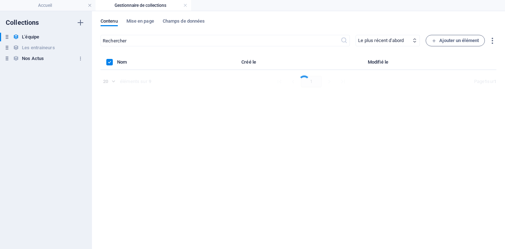
click at [42, 60] on h6 "Nos Actus" at bounding box center [33, 58] width 22 height 9
select select "createdAt_DESC"
type input "100"
select select "columns.publishing_date_DESC"
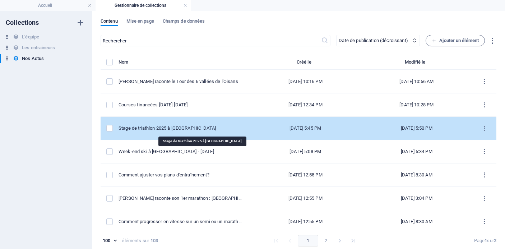
click at [193, 127] on div "Stage de triathlon 2025 à [GEOGRAPHIC_DATA]" at bounding box center [181, 128] width 125 height 6
select select "Événements"
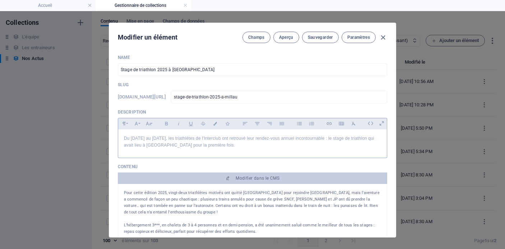
scroll to position [8, 0]
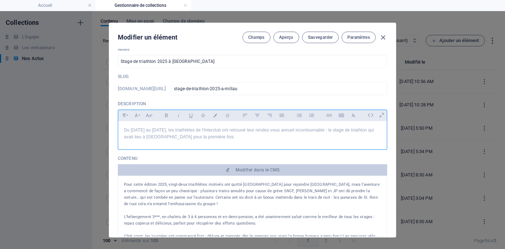
click at [223, 140] on div "Du [DATE] au [DATE], les triathlètes de l'Interclub ont retrouvé leur rendez-vo…" at bounding box center [252, 133] width 269 height 25
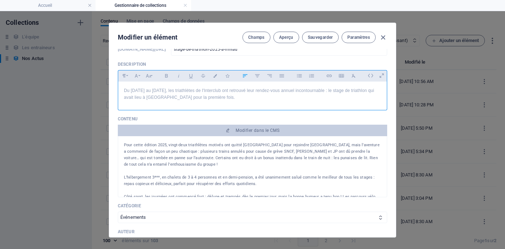
scroll to position [48, 0]
click at [360, 91] on p "Du [DATE] au [DATE], les triathlètes de l'Interclub ont retrouvé leur rendez-vo…" at bounding box center [252, 94] width 257 height 14
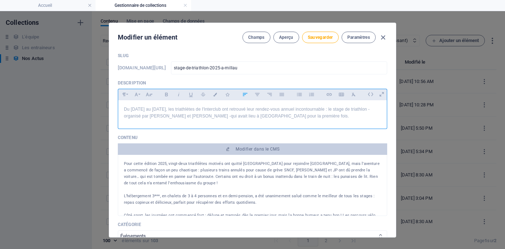
scroll to position [15, 0]
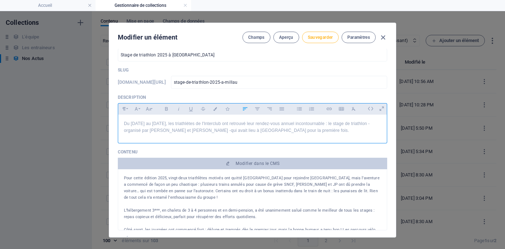
click at [320, 40] on button "Sauvegarder" at bounding box center [320, 37] width 37 height 11
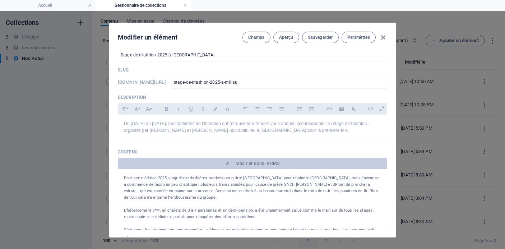
scroll to position [0, 0]
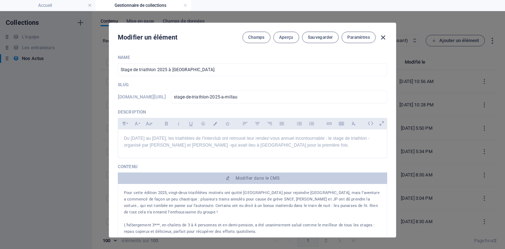
click at [382, 37] on icon "button" at bounding box center [383, 37] width 8 height 8
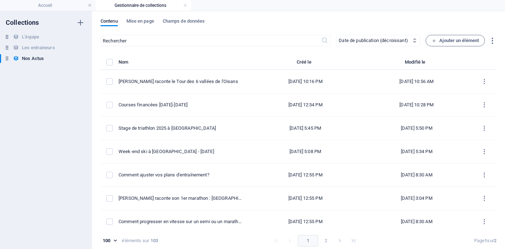
type input "[DATE]"
type input "stage-de-triathlon-2025-a-millau"
